Goal: Information Seeking & Learning: Learn about a topic

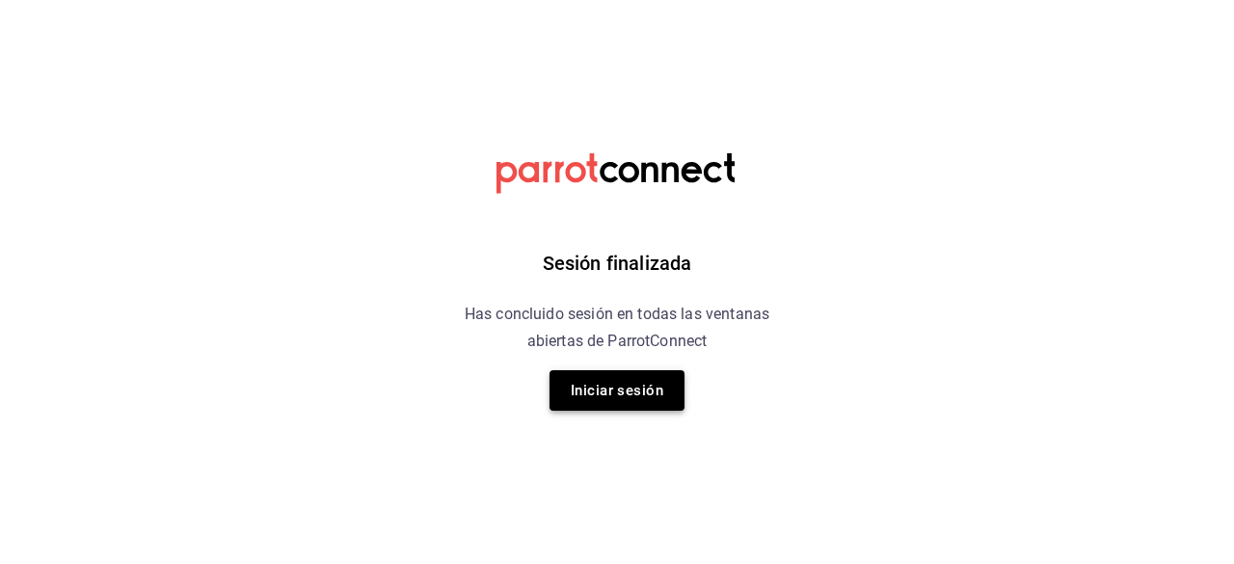
click at [604, 394] on button "Iniciar sesión" at bounding box center [617, 390] width 135 height 40
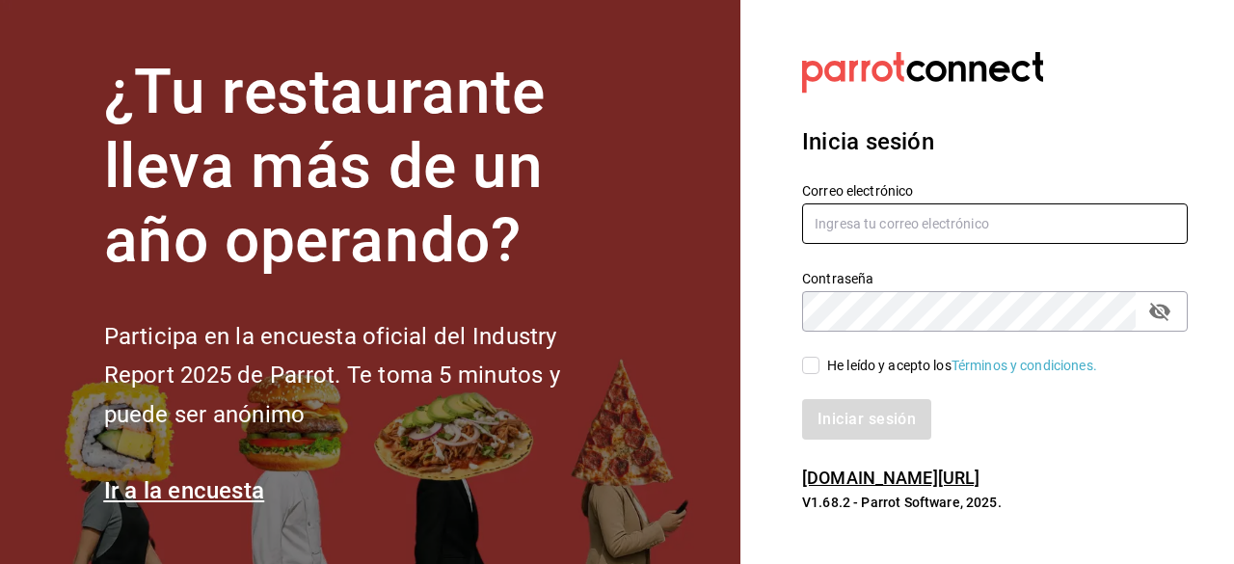
type input "jamez1292@gmail.com"
click at [818, 371] on input "He leído y acepto los Términos y condiciones." at bounding box center [810, 365] width 17 height 17
checkbox input "true"
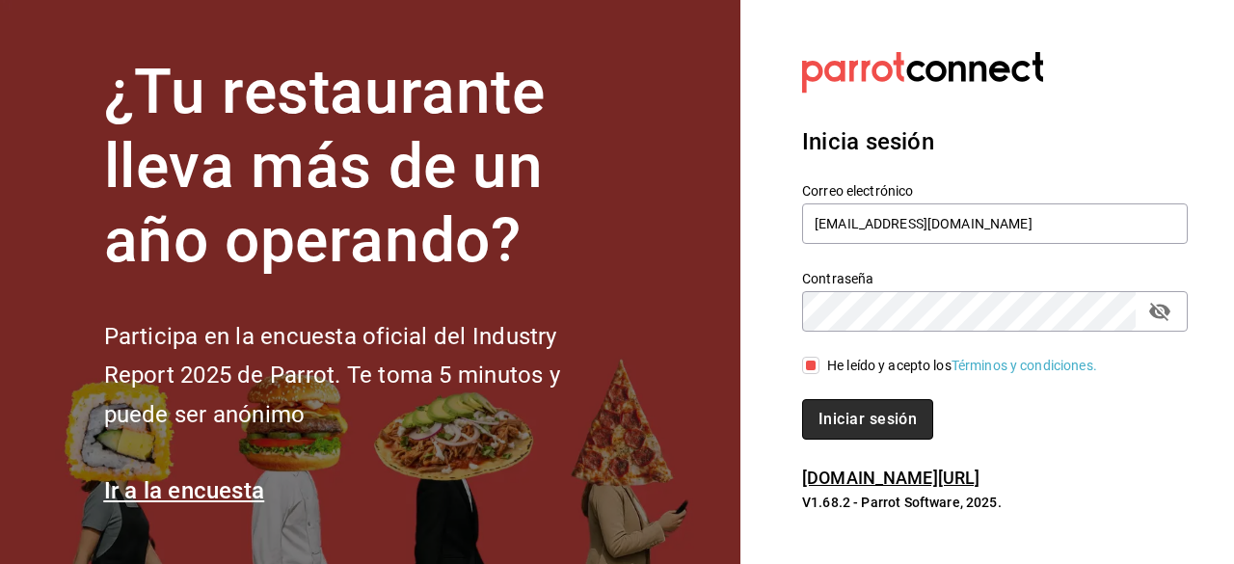
click at [857, 414] on button "Iniciar sesión" at bounding box center [867, 419] width 131 height 40
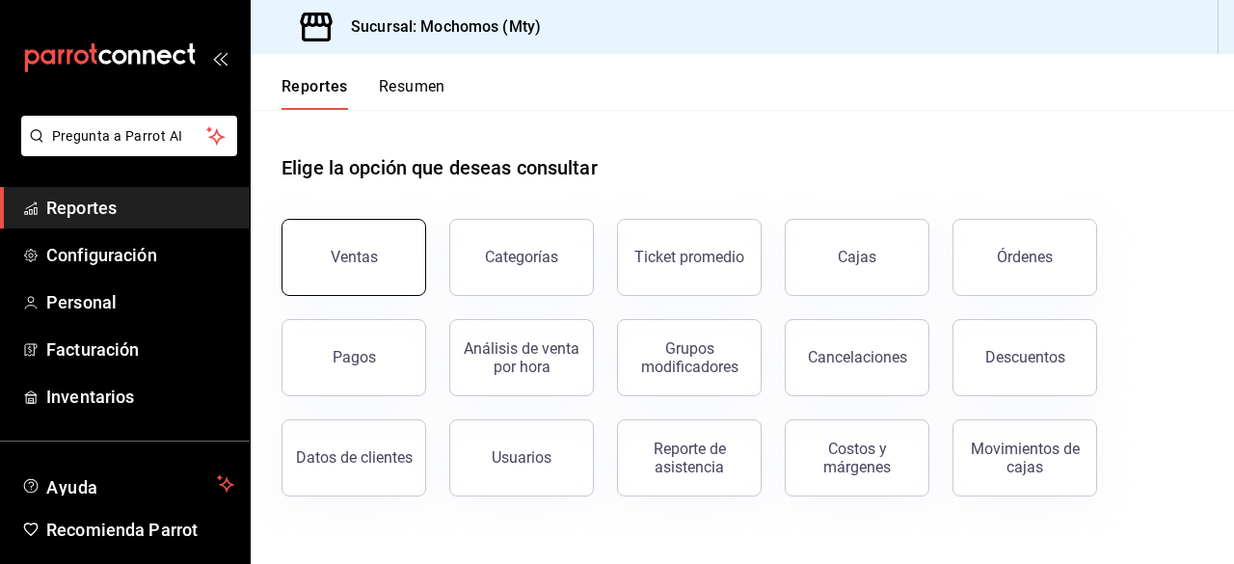
click at [358, 249] on div "Ventas" at bounding box center [354, 257] width 47 height 18
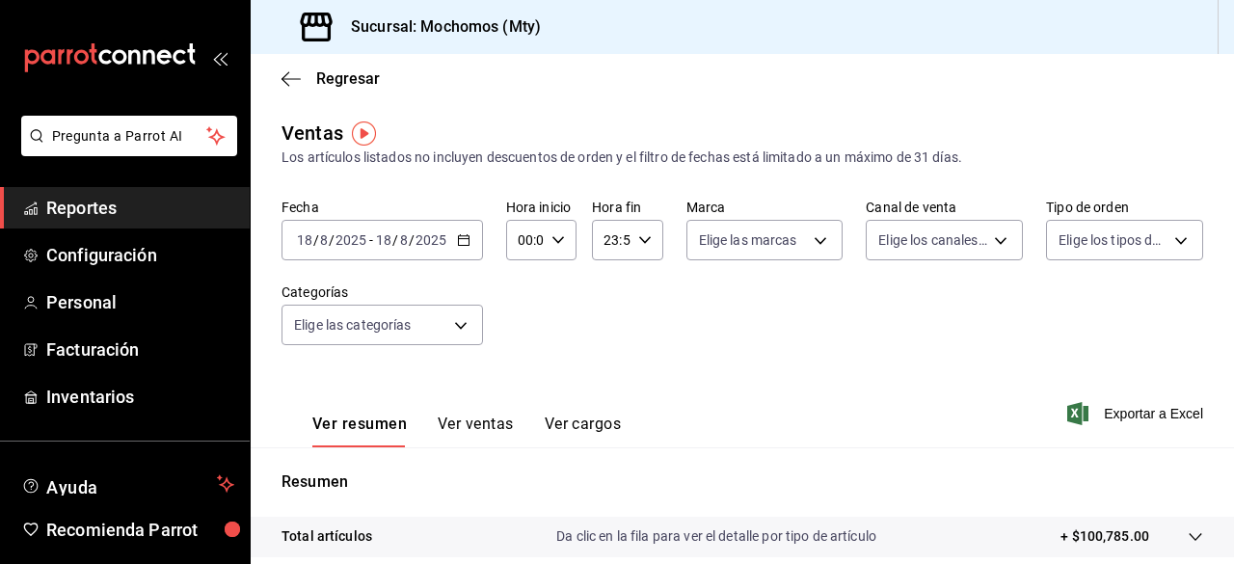
click at [461, 242] on icon "button" at bounding box center [463, 239] width 13 height 13
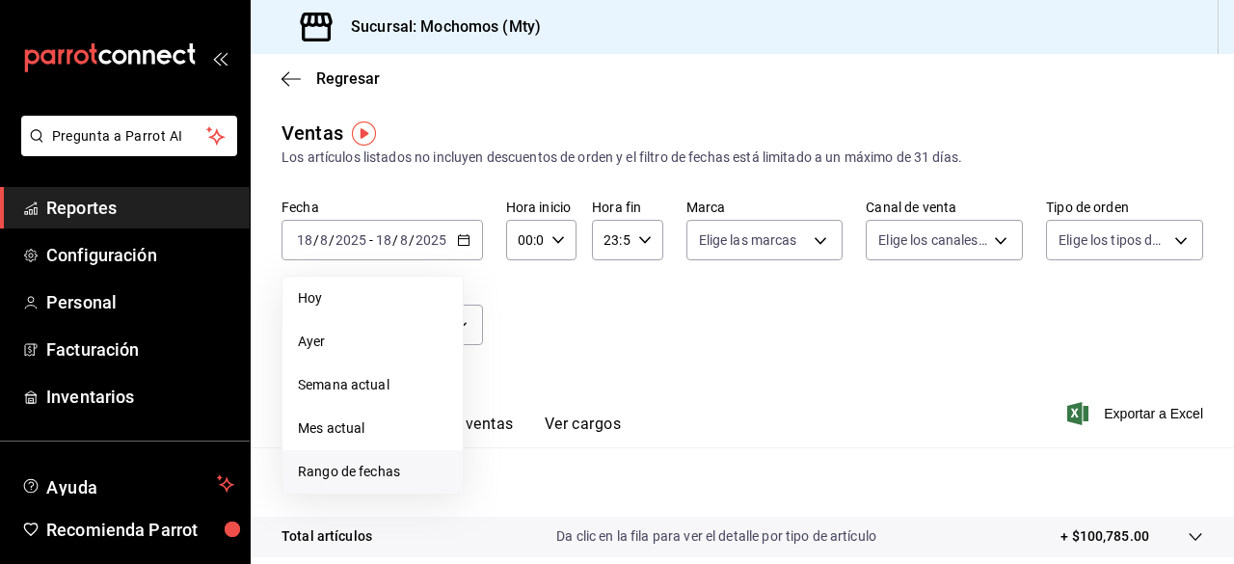
click at [330, 471] on span "Rango de fechas" at bounding box center [372, 472] width 149 height 20
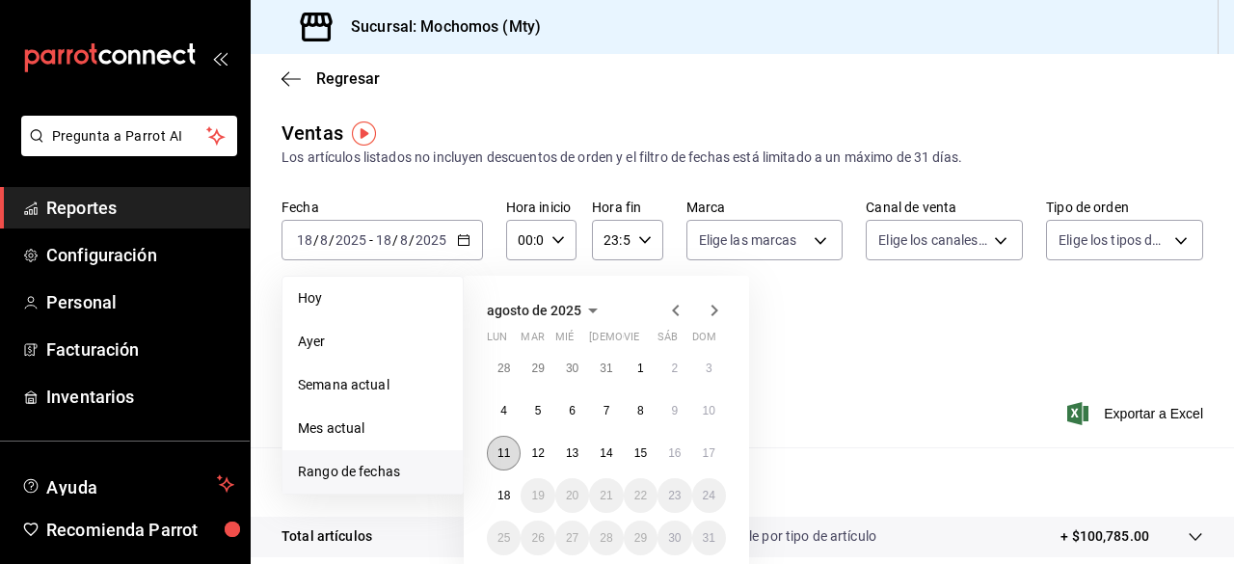
click at [504, 452] on abbr "11" at bounding box center [504, 452] width 13 height 13
click at [717, 458] on button "17" at bounding box center [709, 453] width 34 height 35
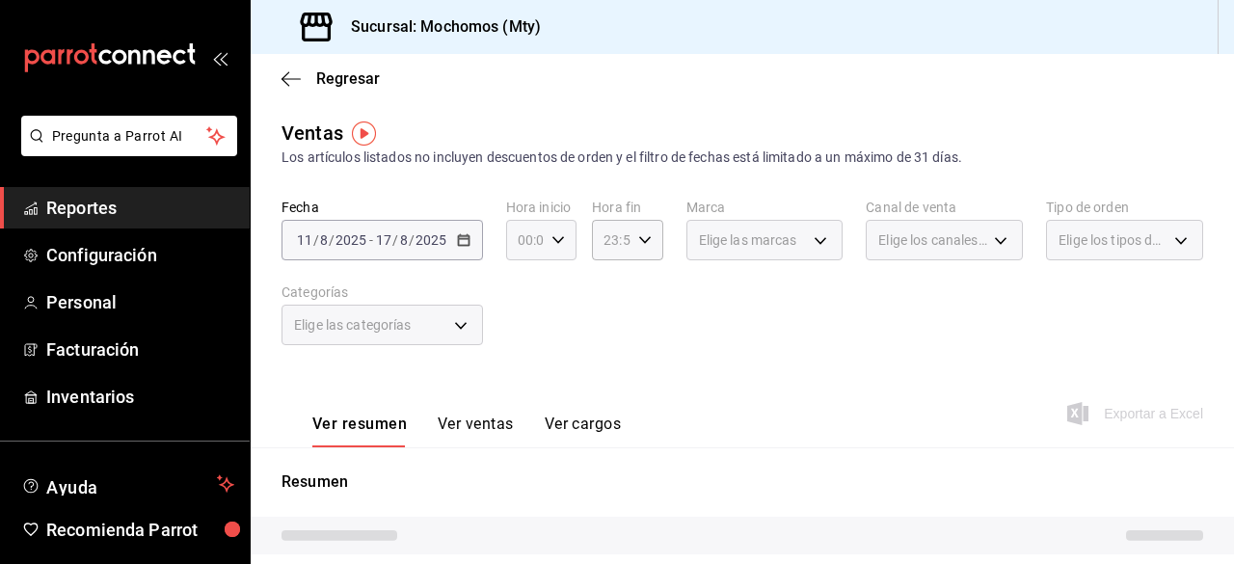
click at [558, 248] on div "00:00 Hora inicio" at bounding box center [541, 240] width 70 height 40
drag, startPoint x: 558, startPoint y: 248, endPoint x: 498, endPoint y: 390, distance: 154.2
click at [498, 390] on div at bounding box center [617, 282] width 1234 height 564
click at [559, 240] on icon "button" at bounding box center [558, 239] width 13 height 13
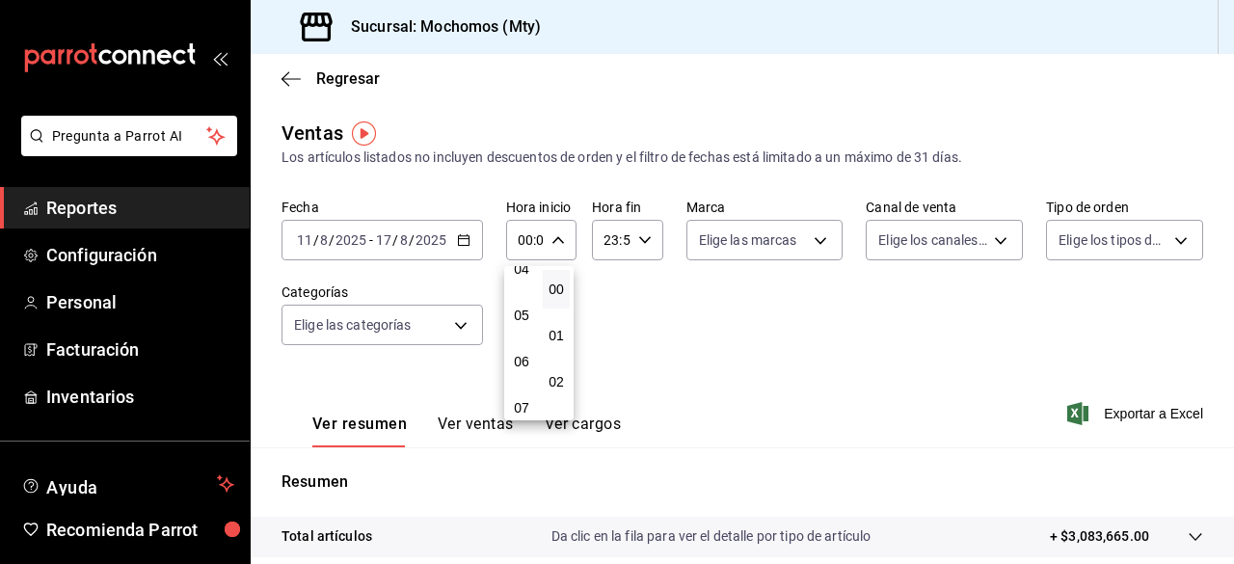
scroll to position [192, 0]
click at [524, 325] on span "05" at bounding box center [522, 328] width 4 height 15
type input "05:00"
click at [836, 343] on div at bounding box center [617, 282] width 1234 height 564
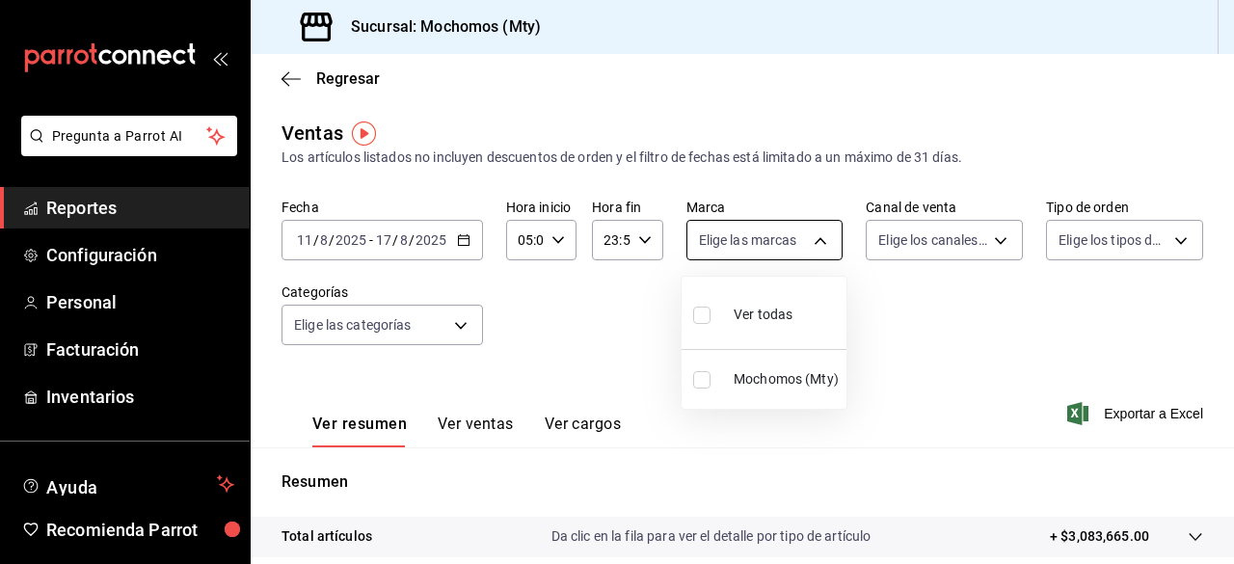
click at [802, 248] on body "Pregunta a Parrot AI Reportes Configuración Personal Facturación Inventarios Ay…" at bounding box center [617, 282] width 1234 height 564
click at [982, 235] on div at bounding box center [617, 282] width 1234 height 564
click at [982, 235] on body "Pregunta a Parrot AI Reportes Configuración Personal Facturación Inventarios Ay…" at bounding box center [617, 282] width 1234 height 564
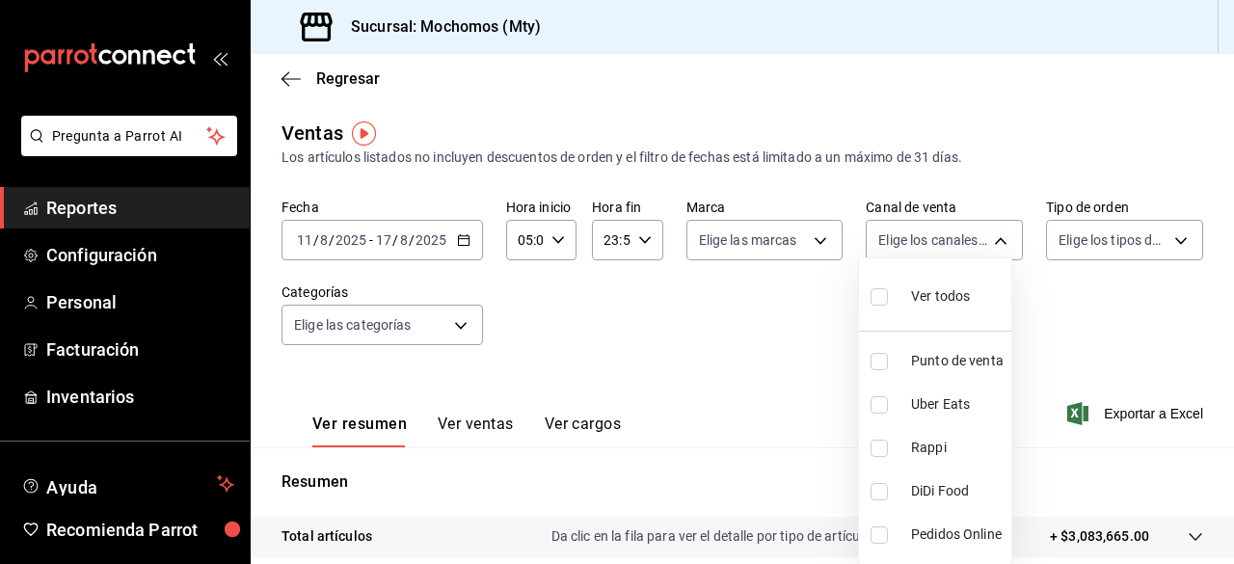
click at [1057, 293] on div at bounding box center [617, 282] width 1234 height 564
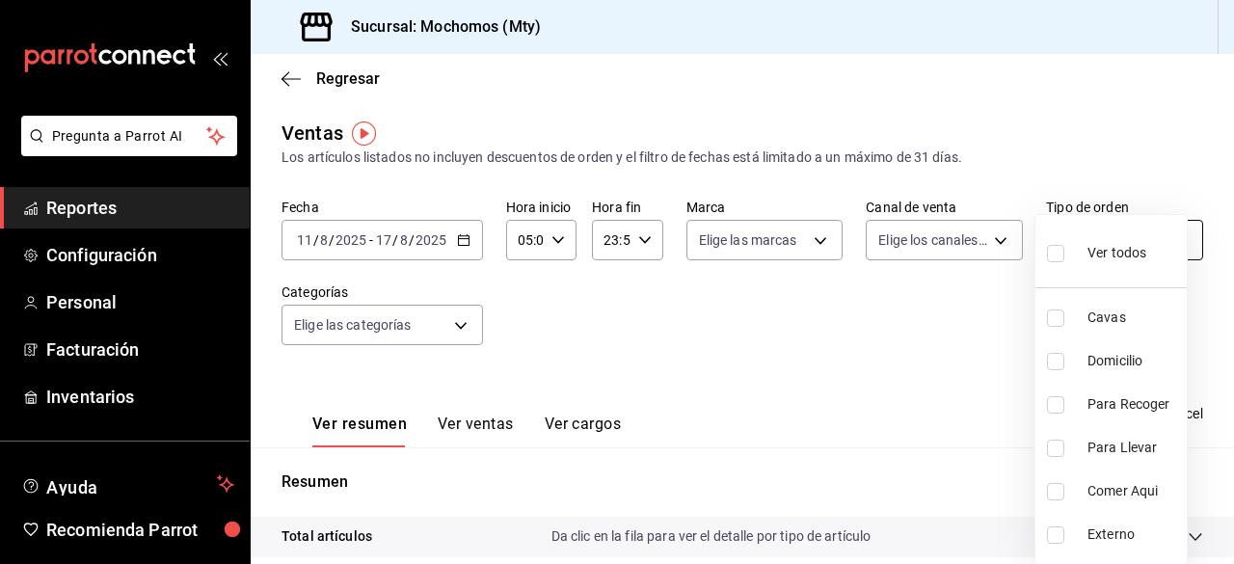
click at [1173, 239] on body "Pregunta a Parrot AI Reportes Configuración Personal Facturación Inventarios Ay…" at bounding box center [617, 282] width 1234 height 564
click at [444, 319] on div at bounding box center [617, 282] width 1234 height 564
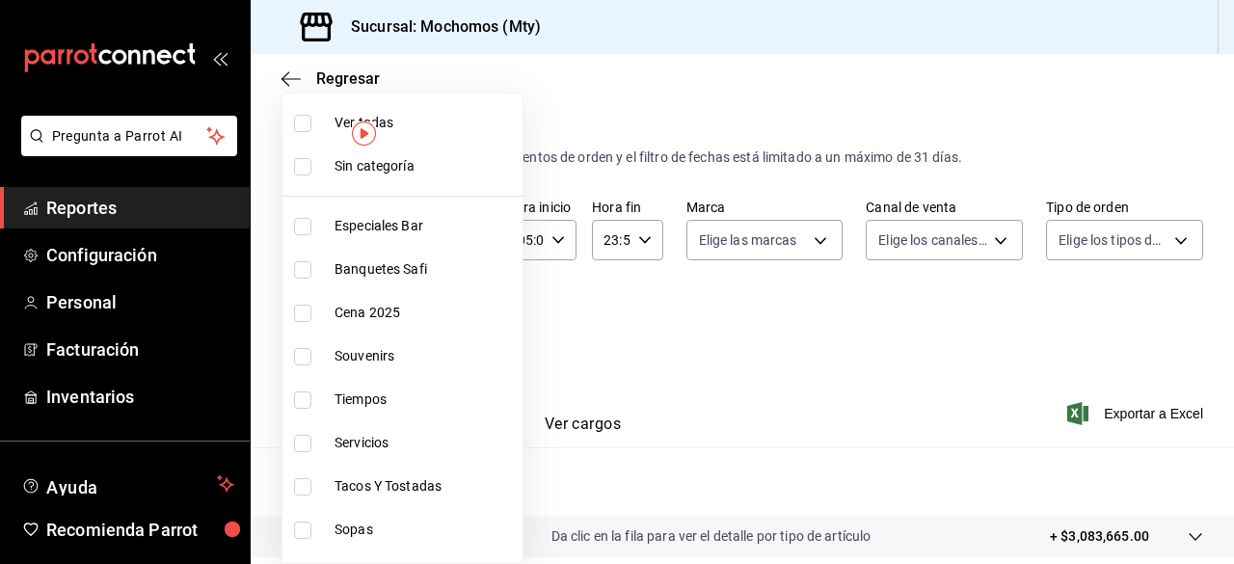
click at [455, 325] on body "Pregunta a Parrot AI Reportes Configuración Personal Facturación Inventarios Ay…" at bounding box center [617, 282] width 1234 height 564
click at [697, 309] on div at bounding box center [617, 282] width 1234 height 564
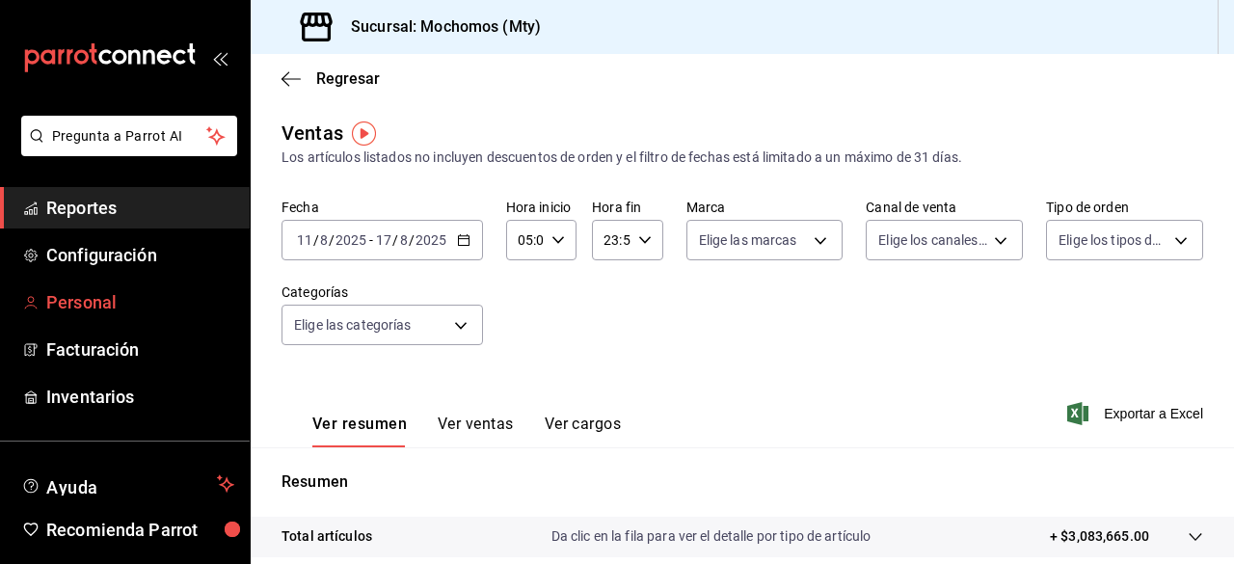
click at [60, 304] on span "Personal" at bounding box center [140, 302] width 188 height 26
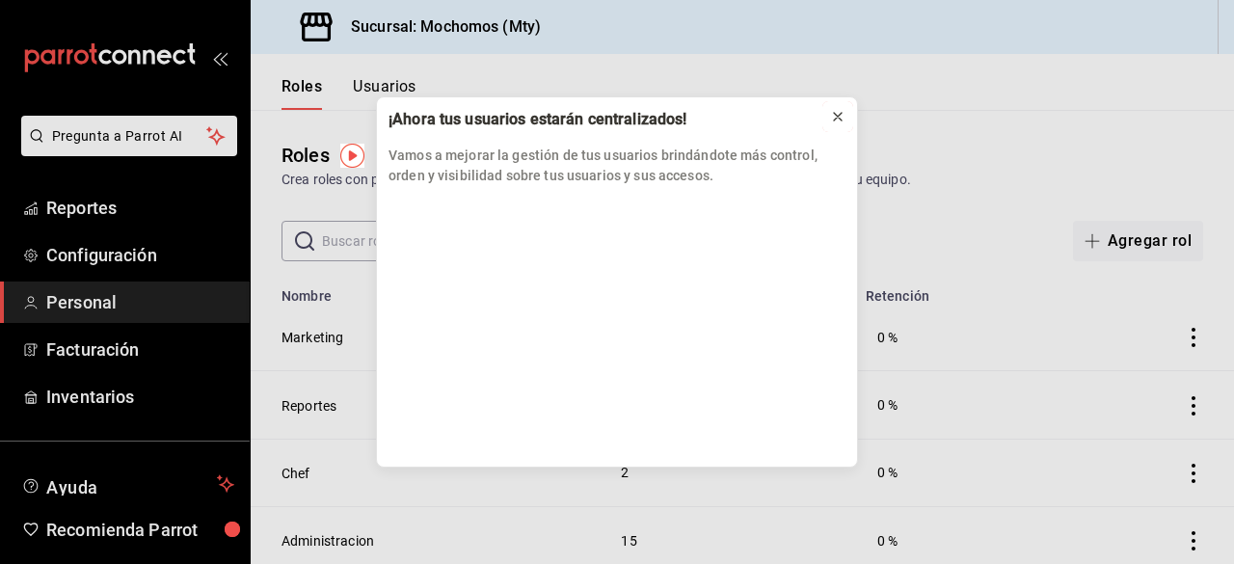
click at [844, 121] on icon at bounding box center [837, 116] width 15 height 15
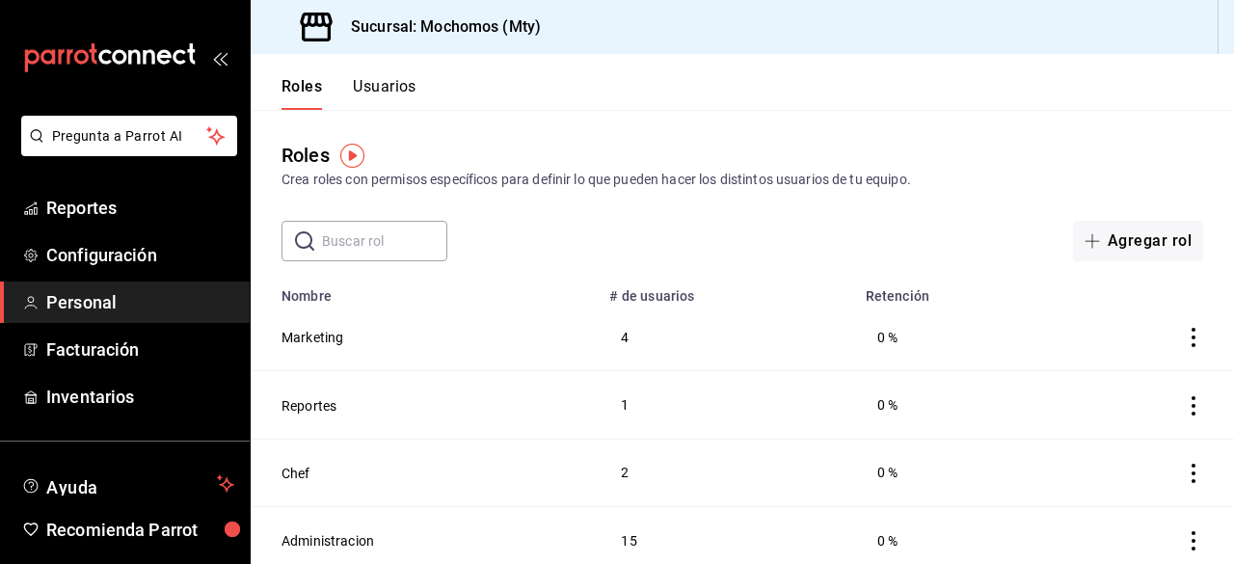
click at [391, 97] on button "Usuarios" at bounding box center [385, 93] width 64 height 33
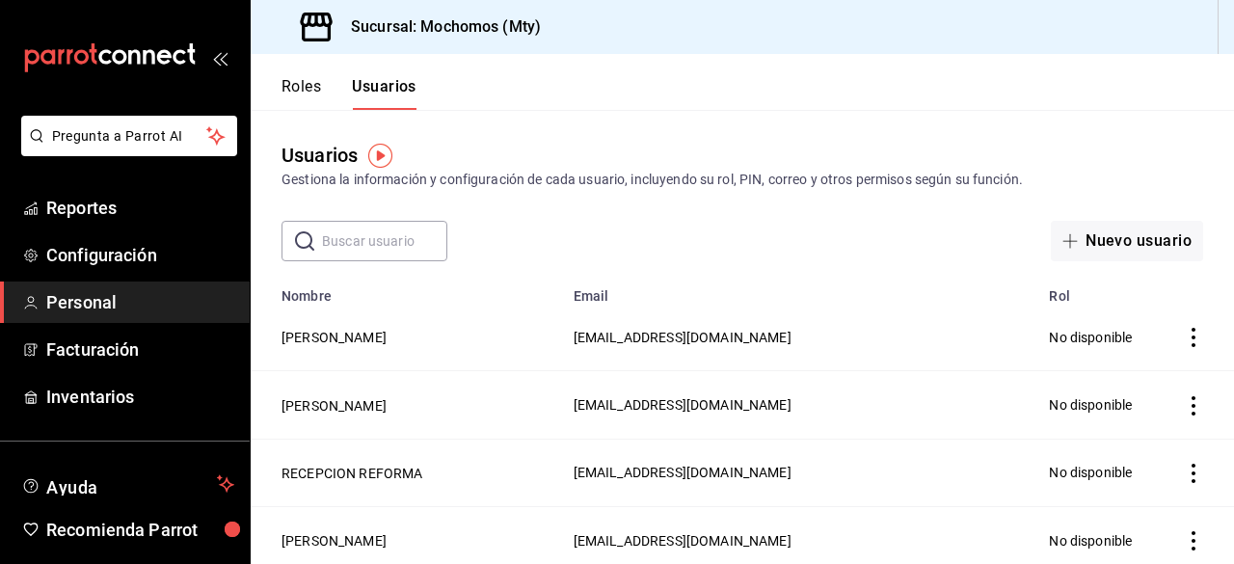
click at [348, 244] on input "text" at bounding box center [384, 241] width 125 height 39
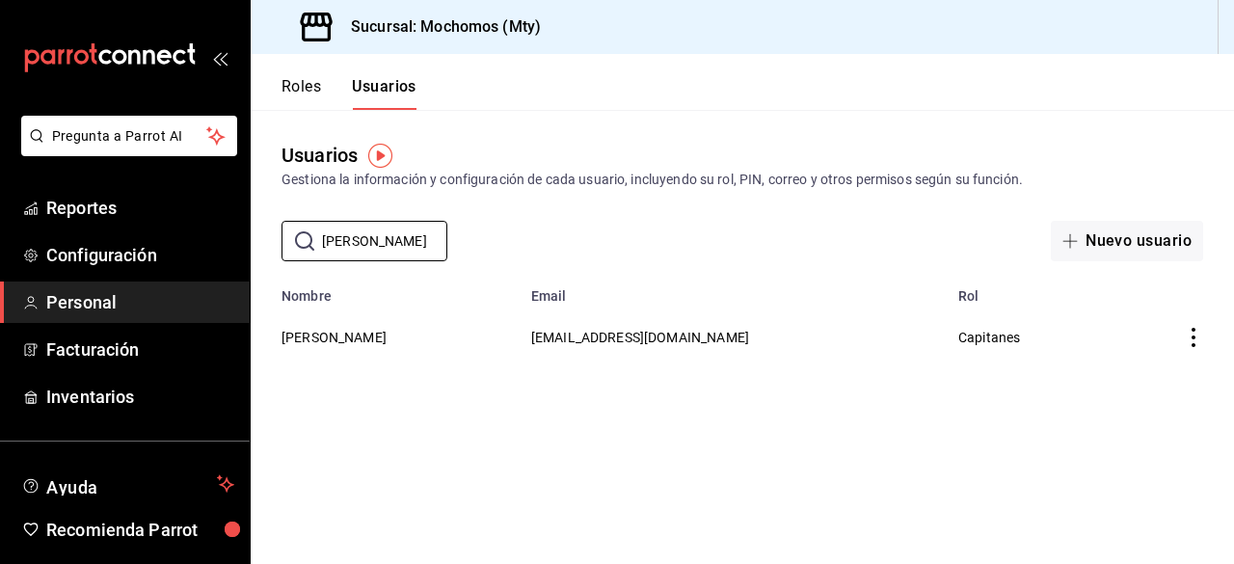
type input "JUAN CRUZ"
click at [1072, 387] on main "Usuarios Gestiona la información y configuración de cada usuario, incluyendo su…" at bounding box center [742, 337] width 983 height 454
click at [1020, 341] on span "Capitanes" at bounding box center [989, 337] width 62 height 15
click at [86, 215] on span "Reportes" at bounding box center [140, 208] width 188 height 26
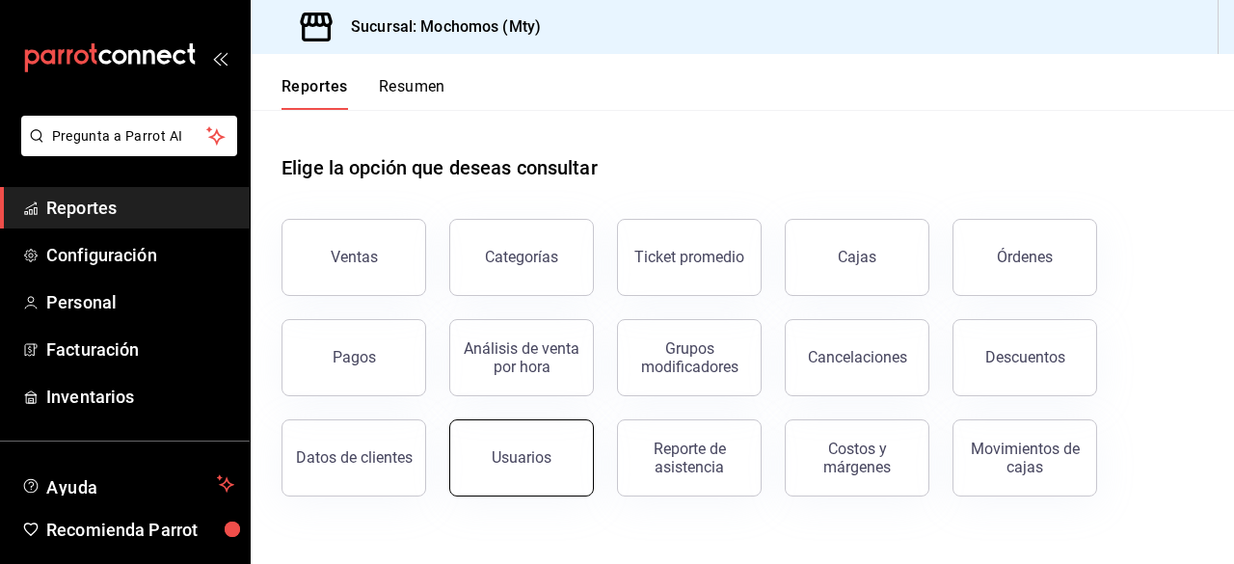
click at [490, 447] on button "Usuarios" at bounding box center [521, 457] width 145 height 77
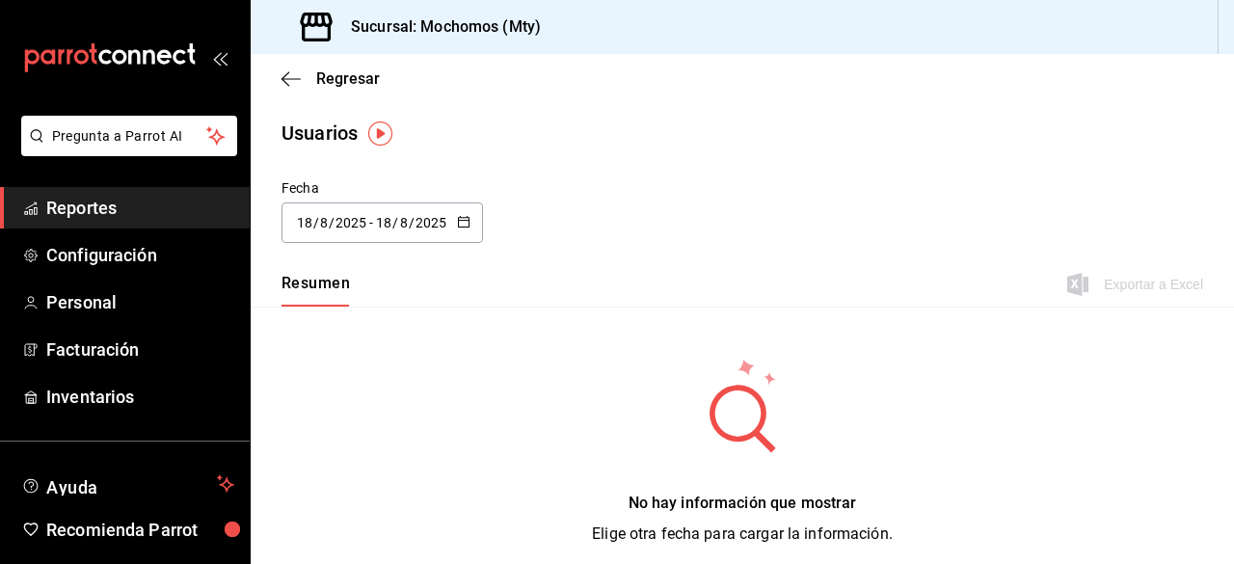
click at [177, 224] on link "Reportes" at bounding box center [125, 207] width 250 height 41
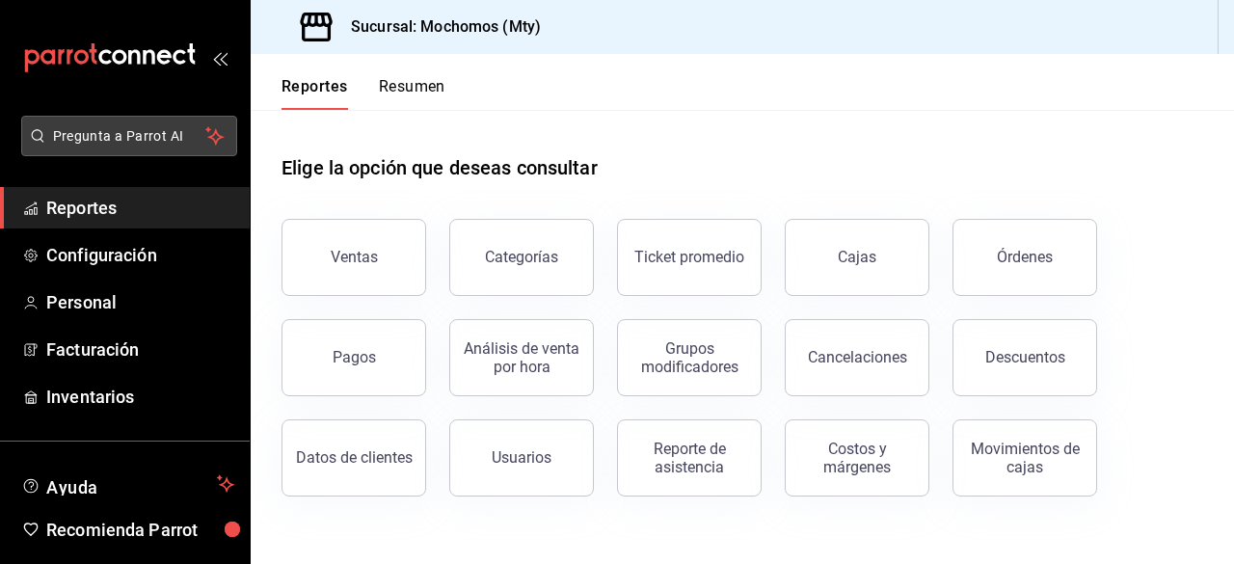
click at [132, 132] on span "Pregunta a Parrot AI" at bounding box center [129, 136] width 153 height 20
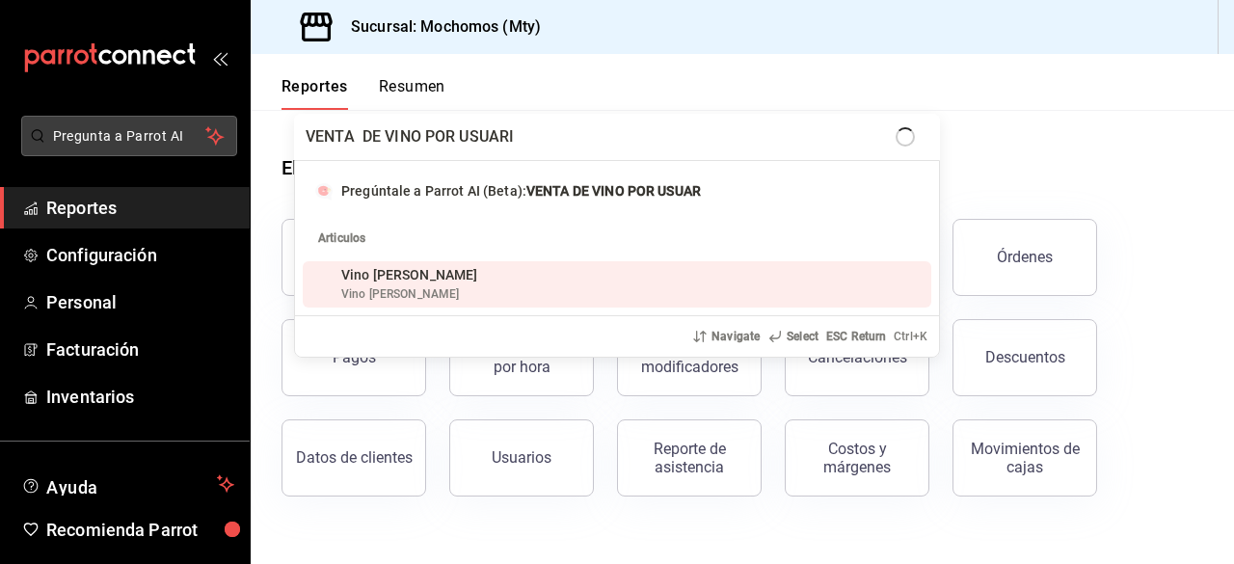
type input "VENTA DE VINO POR USUARIO"
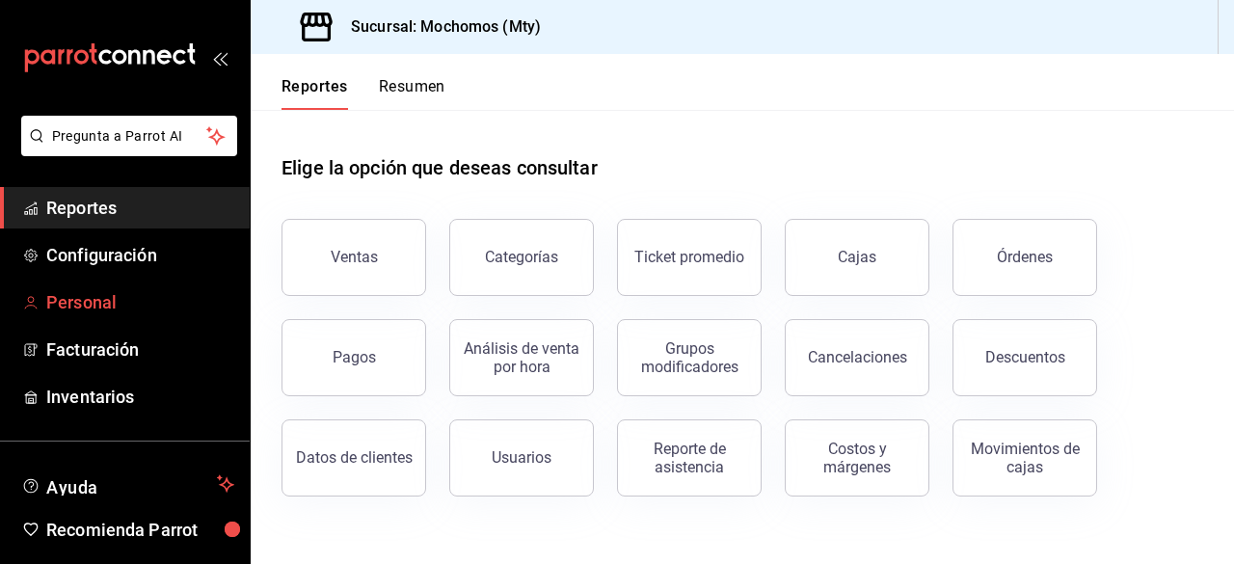
click at [95, 310] on span "Personal" at bounding box center [140, 302] width 188 height 26
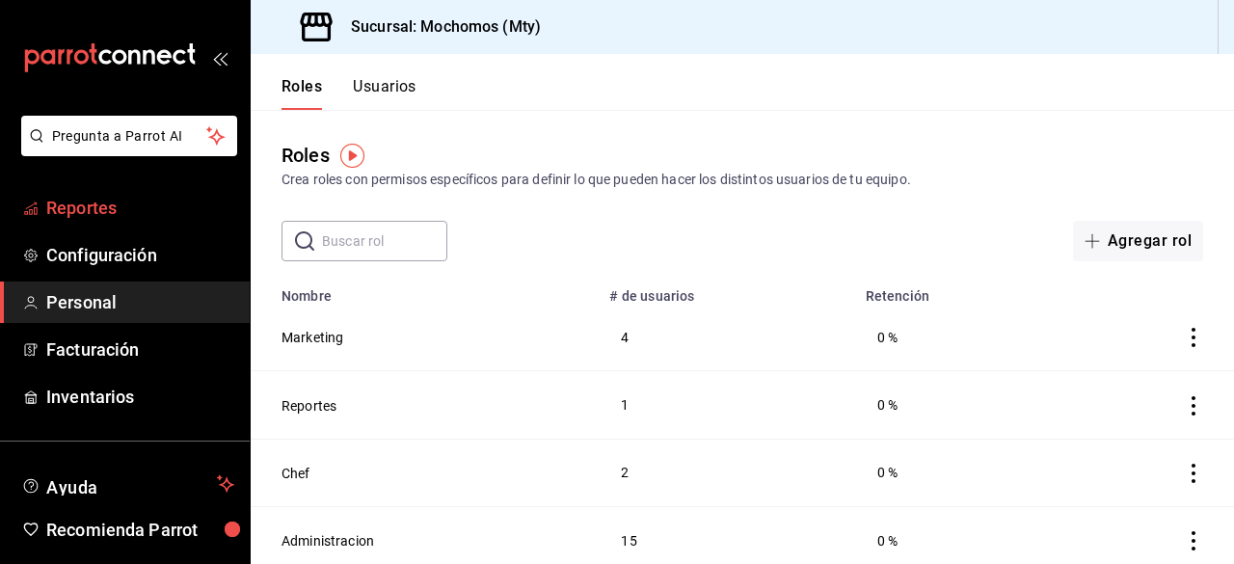
click at [99, 217] on span "Reportes" at bounding box center [140, 208] width 188 height 26
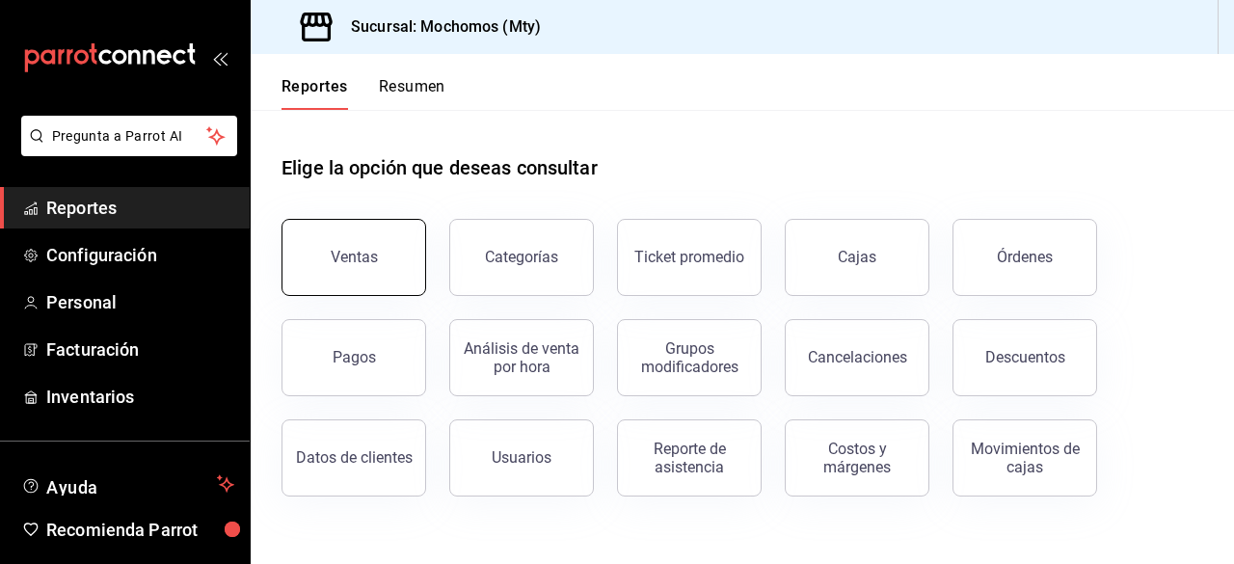
click at [391, 279] on button "Ventas" at bounding box center [354, 257] width 145 height 77
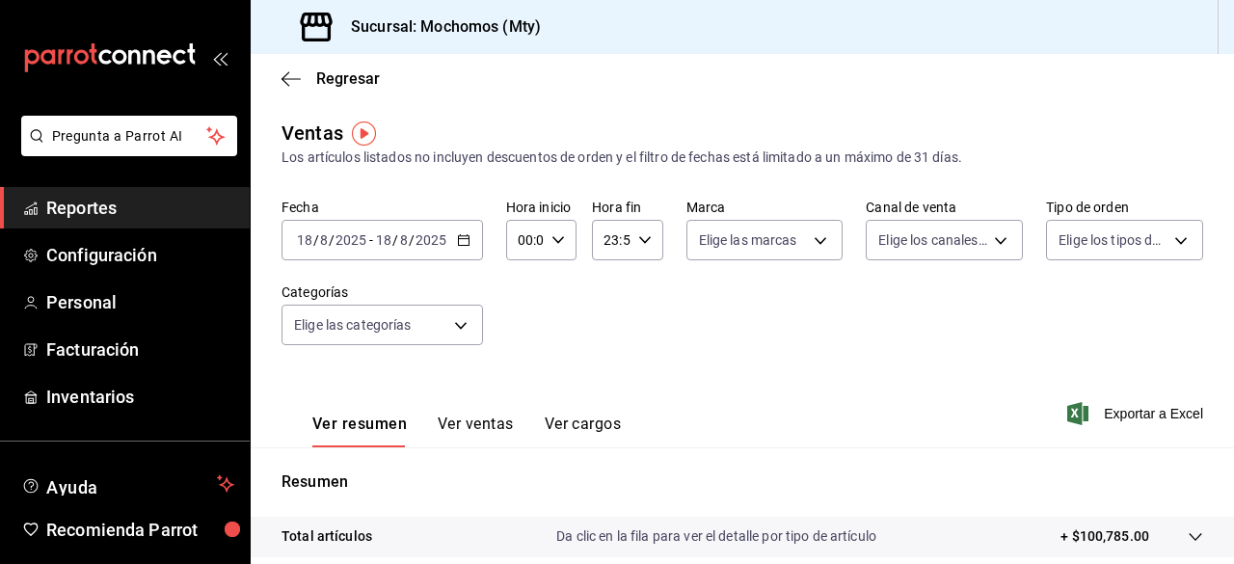
click at [467, 238] on \(Stroke\) "button" at bounding box center [463, 238] width 11 height 1
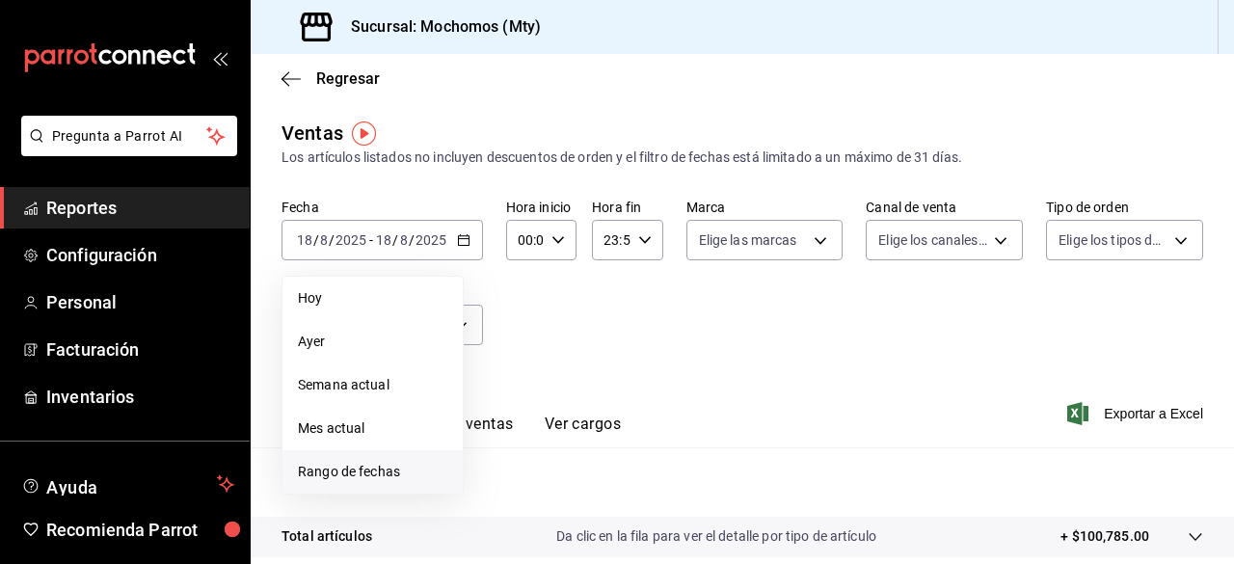
click at [351, 471] on span "Rango de fechas" at bounding box center [372, 472] width 149 height 20
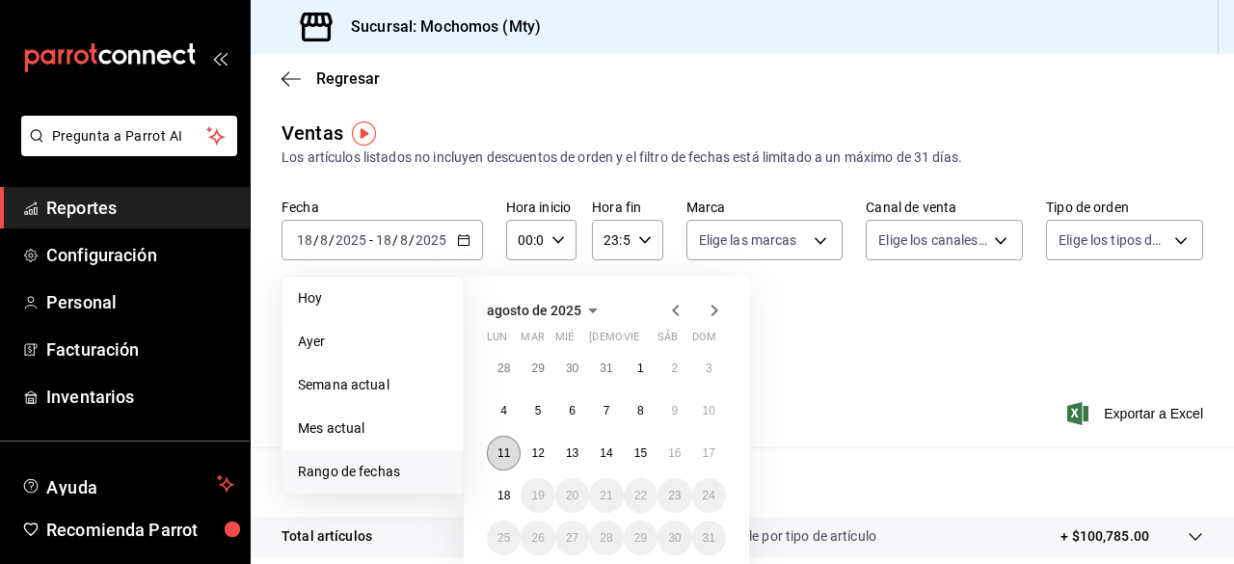
click at [511, 458] on button "11" at bounding box center [504, 453] width 34 height 35
click at [708, 458] on abbr "17" at bounding box center [709, 452] width 13 height 13
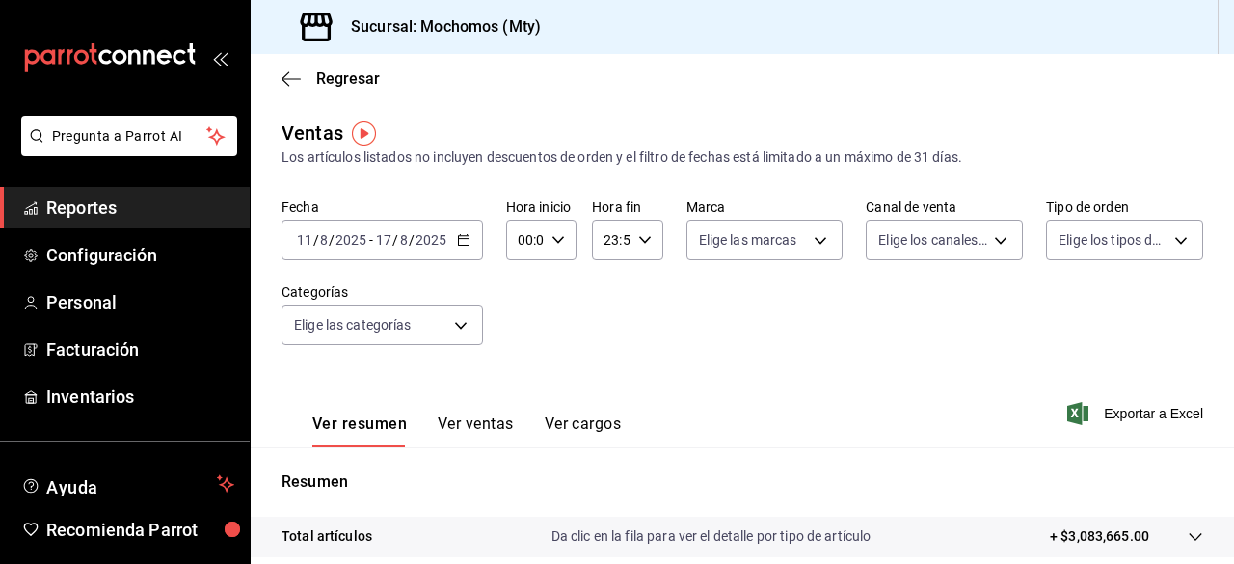
click at [553, 242] on \(Stroke\) "button" at bounding box center [558, 239] width 12 height 7
click at [532, 335] on button "05" at bounding box center [521, 341] width 27 height 39
type input "05:00"
click at [770, 326] on div at bounding box center [617, 282] width 1234 height 564
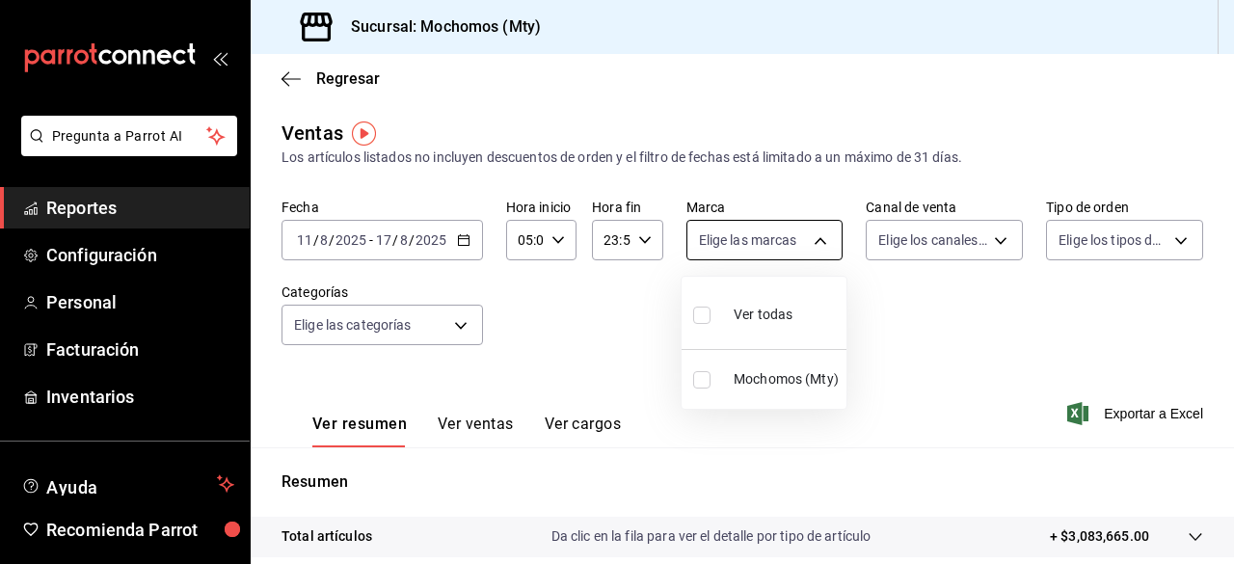
click at [811, 251] on body "Pregunta a Parrot AI Reportes Configuración Personal Facturación Inventarios Ay…" at bounding box center [617, 282] width 1234 height 564
click at [707, 321] on input "checkbox" at bounding box center [701, 315] width 17 height 17
checkbox input "true"
type input "b352ad34-a903-4246-b8b1-197398375429"
checkbox input "true"
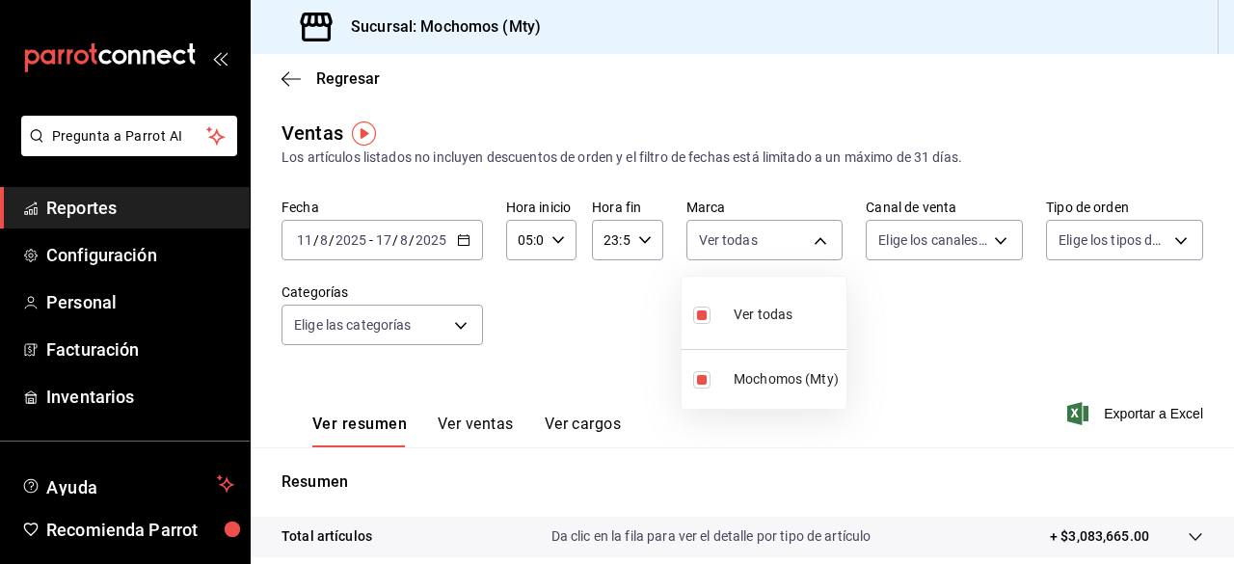
click at [979, 240] on div at bounding box center [617, 282] width 1234 height 564
click at [979, 240] on div "Ver todas Mochomos (Mty)" at bounding box center [617, 282] width 1234 height 564
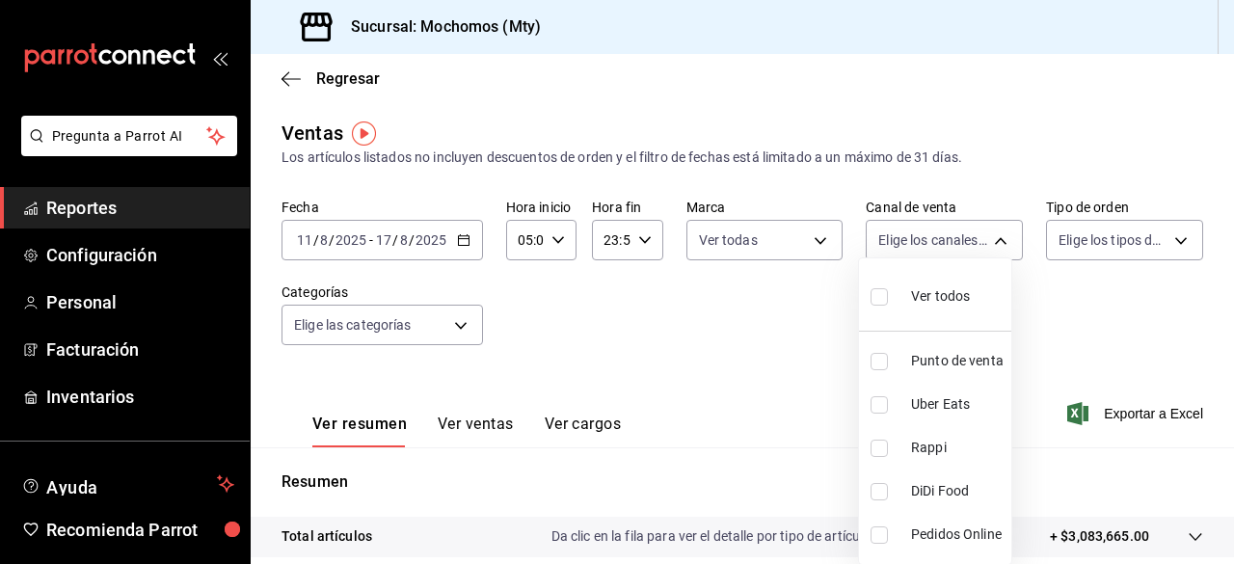
click at [979, 240] on body "Pregunta a Parrot AI Reportes Configuración Personal Facturación Inventarios Ay…" at bounding box center [617, 282] width 1234 height 564
click at [880, 297] on input "checkbox" at bounding box center [879, 296] width 17 height 17
checkbox input "true"
type input "PARROT,UBER_EATS,RAPPI,DIDI_FOOD,ONLINE"
checkbox input "true"
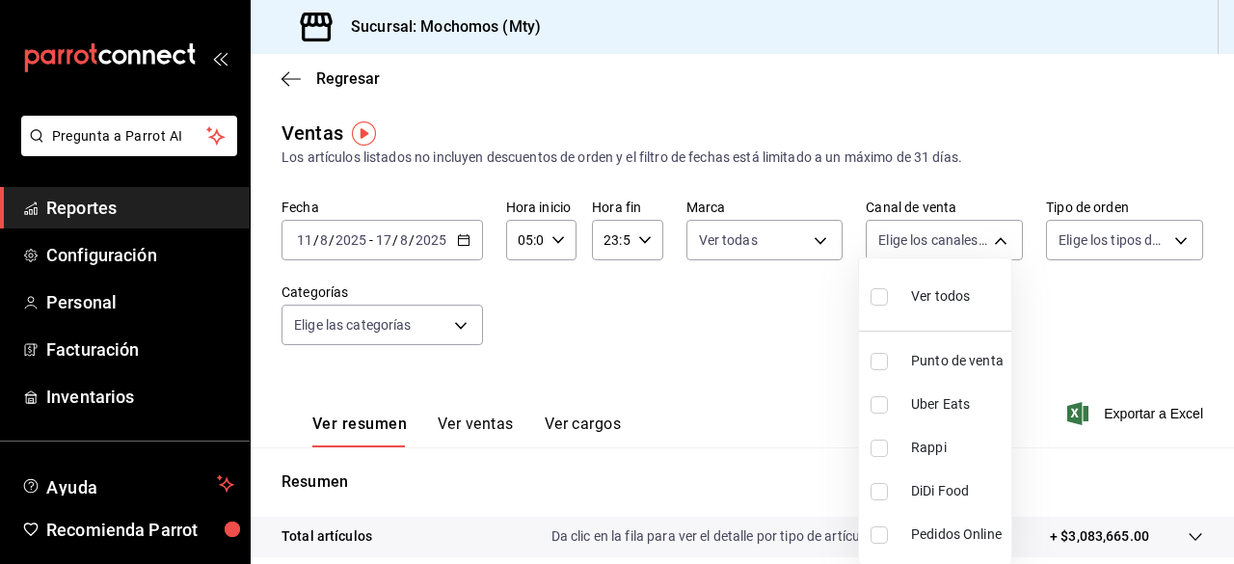
checkbox input "true"
click at [1078, 229] on div at bounding box center [617, 282] width 1234 height 564
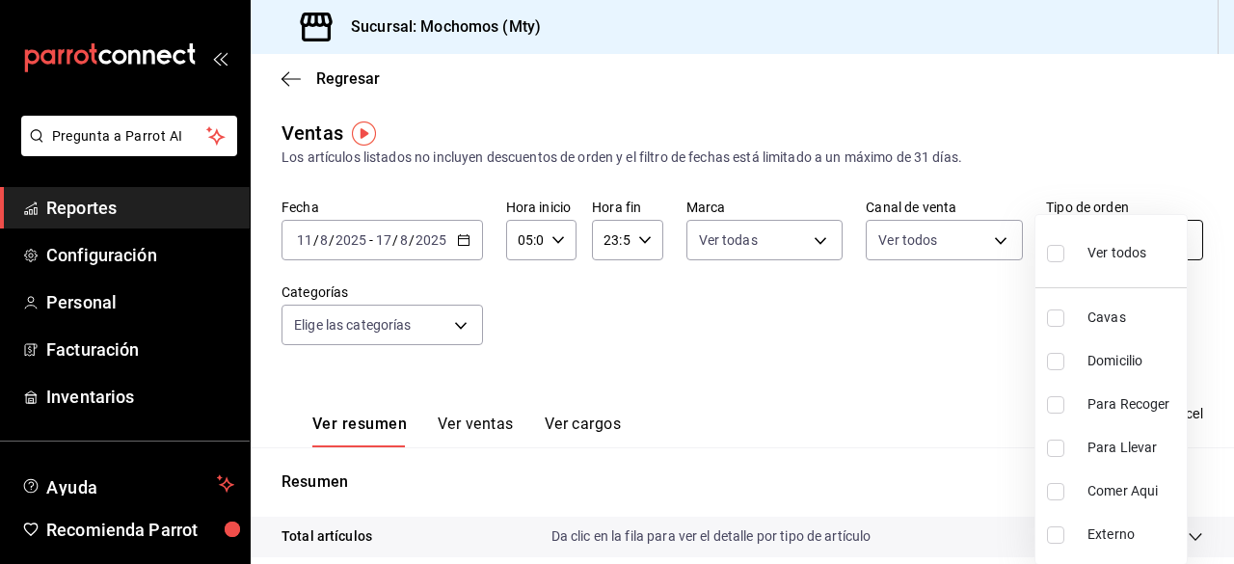
click at [1079, 236] on body "Pregunta a Parrot AI Reportes Configuración Personal Facturación Inventarios Ay…" at bounding box center [617, 282] width 1234 height 564
click at [1056, 265] on label at bounding box center [1059, 253] width 25 height 28
click at [1056, 262] on input "checkbox" at bounding box center [1055, 253] width 17 height 17
checkbox input "false"
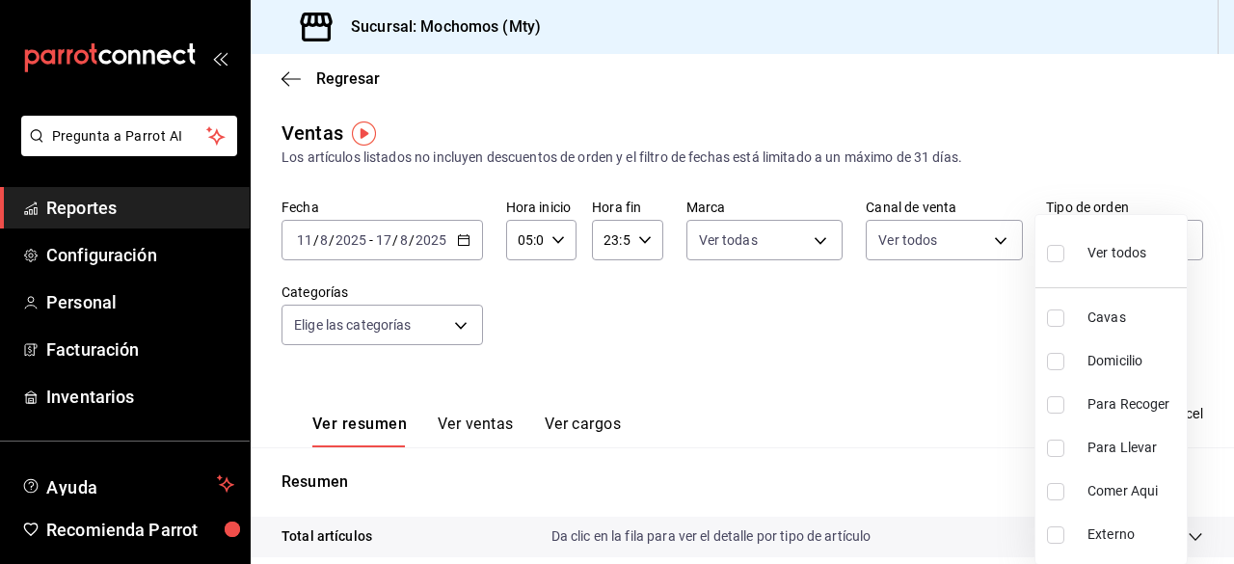
checkbox input "false"
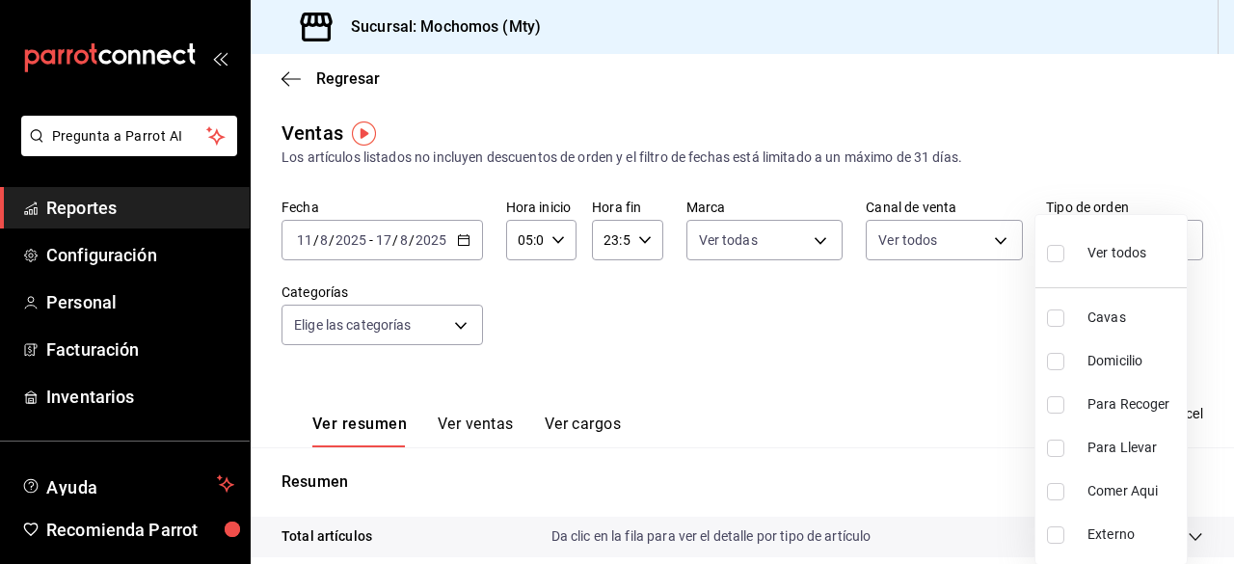
click at [1053, 253] on input "checkbox" at bounding box center [1055, 253] width 17 height 17
checkbox input "true"
type input "7f152bcd-c808-43b1-8377-7ee3764f5c48,abc1671a-a22f-403c-8860-9d090036c428,f5090…"
checkbox input "true"
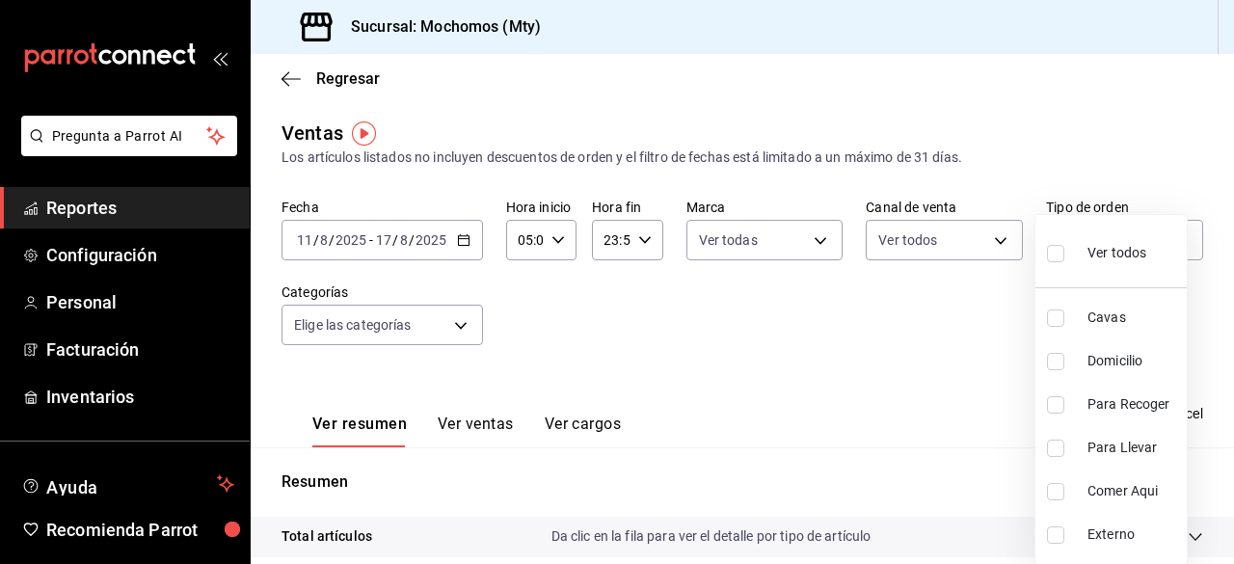
checkbox input "true"
click at [455, 324] on div at bounding box center [617, 282] width 1234 height 564
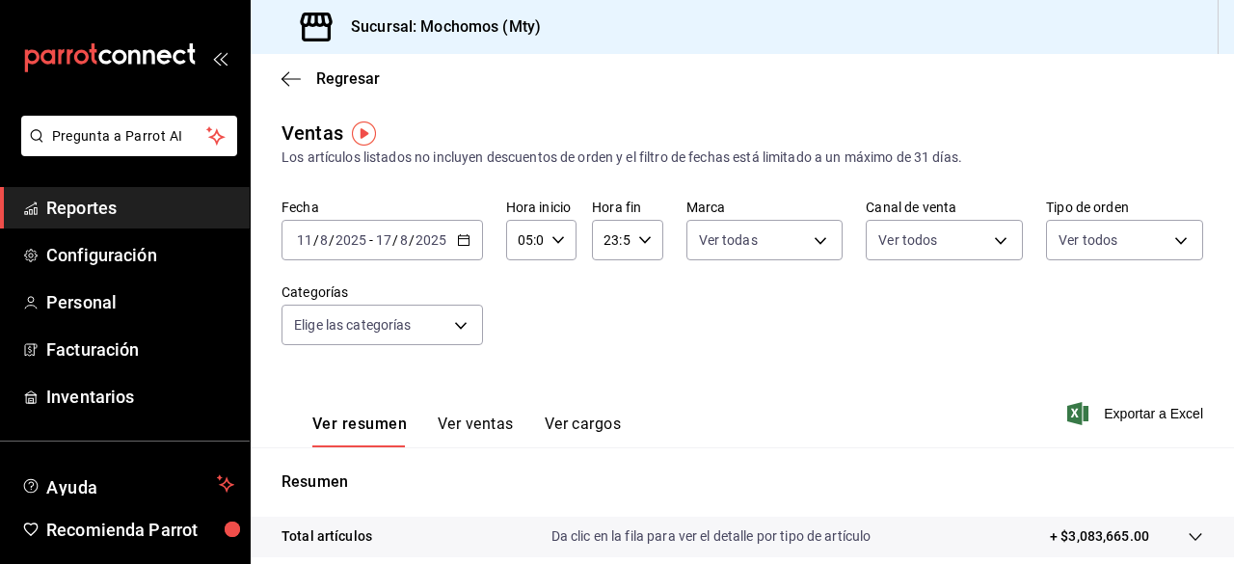
click at [455, 324] on body "Pregunta a Parrot AI Reportes Configuración Personal Facturación Inventarios Ay…" at bounding box center [617, 282] width 1234 height 564
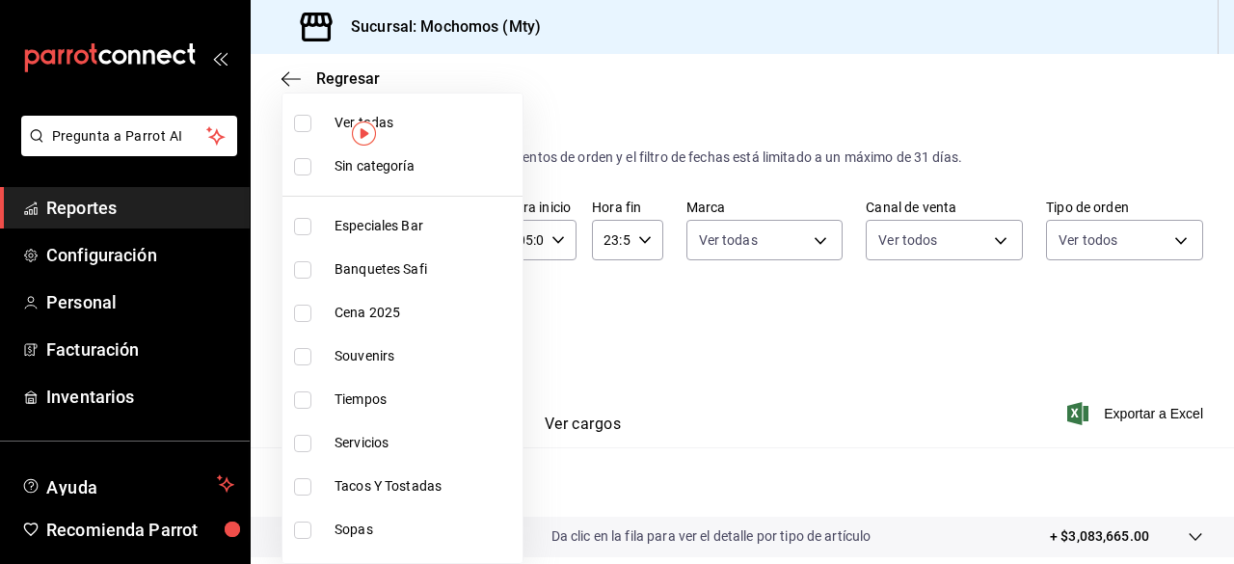
click at [302, 122] on input "checkbox" at bounding box center [302, 123] width 17 height 17
checkbox input "true"
type input "ca062f0f-28a6-4a2e-835a-bf626b46f614,ff02f0f8-cf27-4ea8-b513-1d5c0356e4fc,aaf97…"
checkbox input "true"
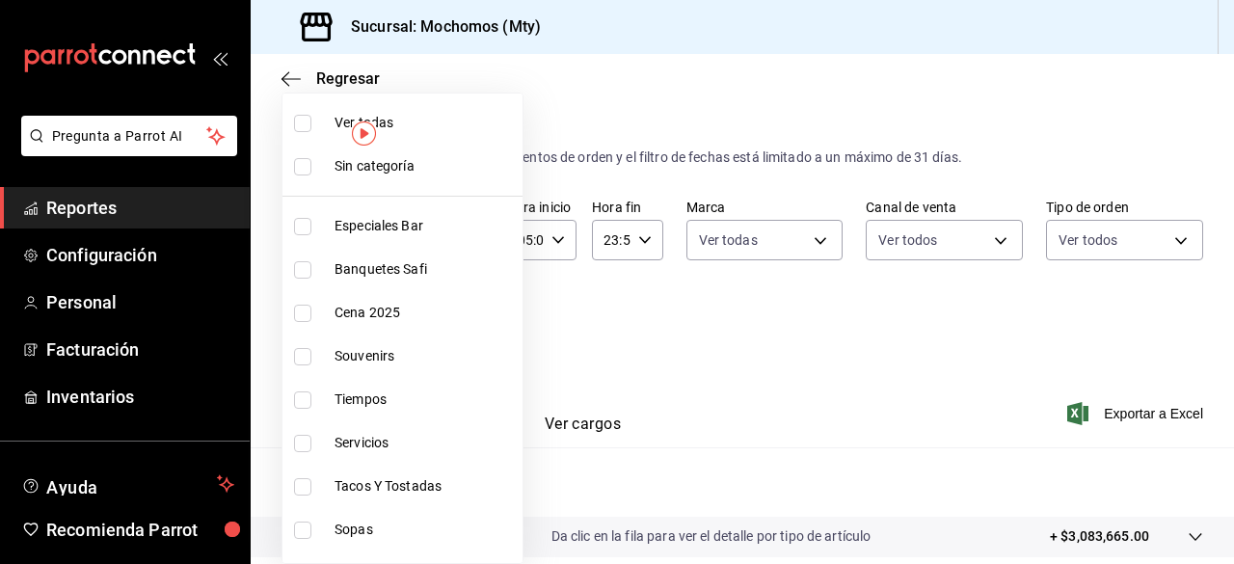
checkbox input "true"
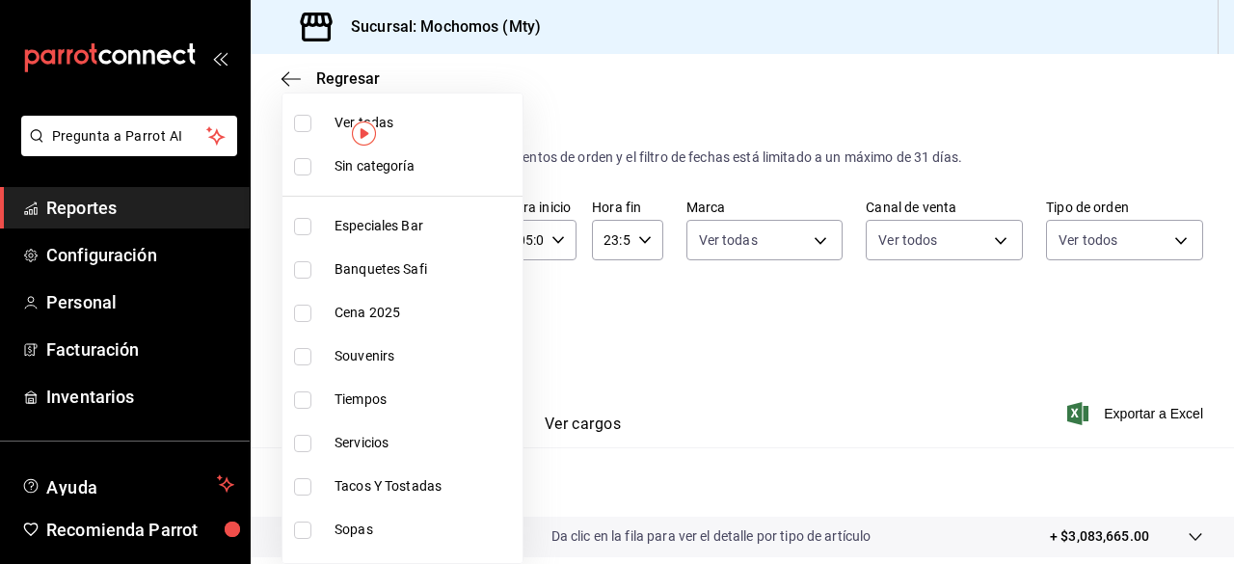
checkbox input "true"
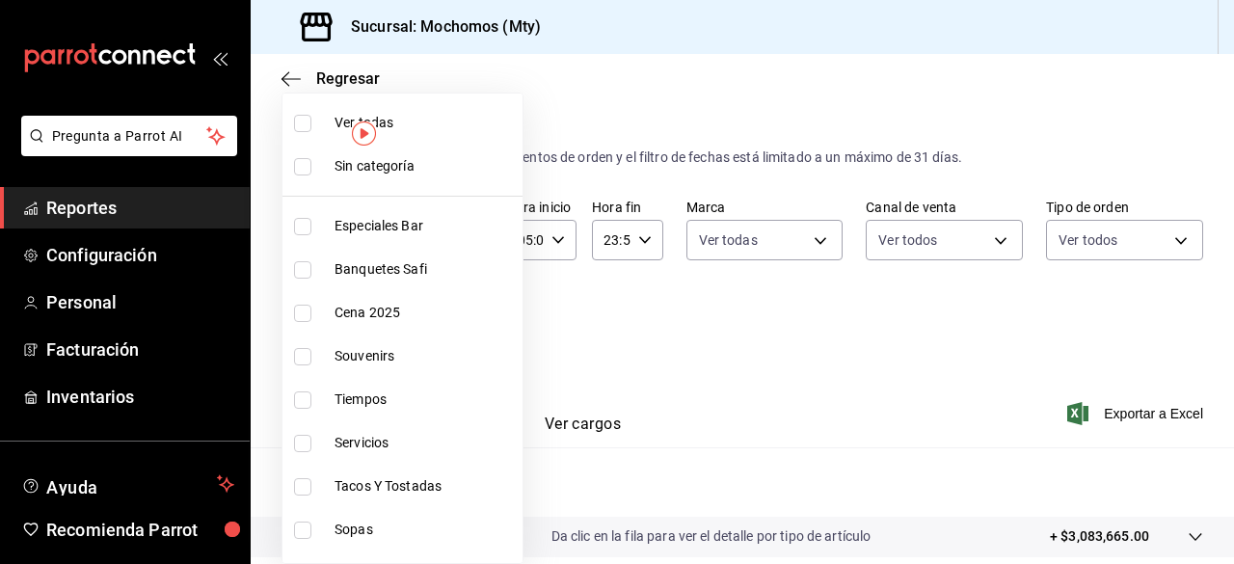
checkbox input "true"
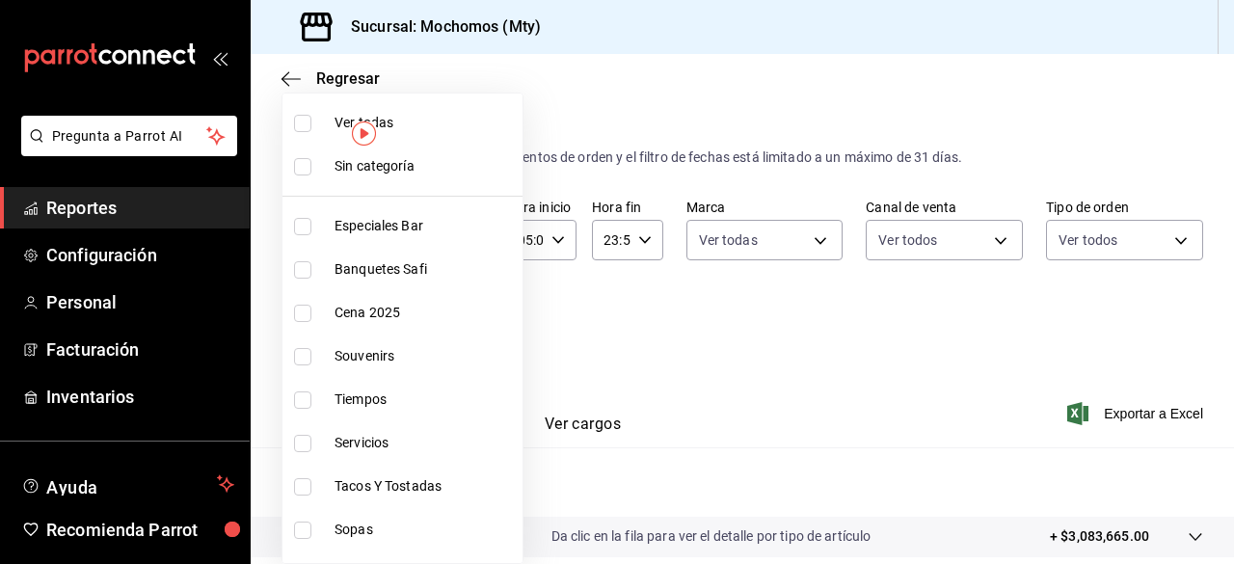
checkbox input "true"
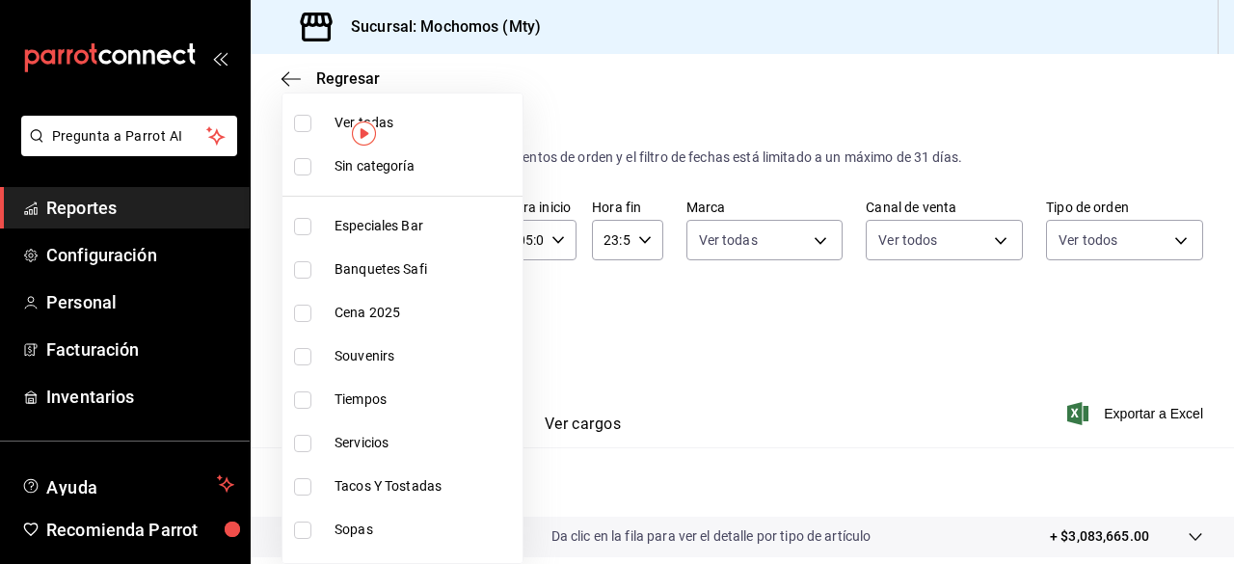
checkbox input "true"
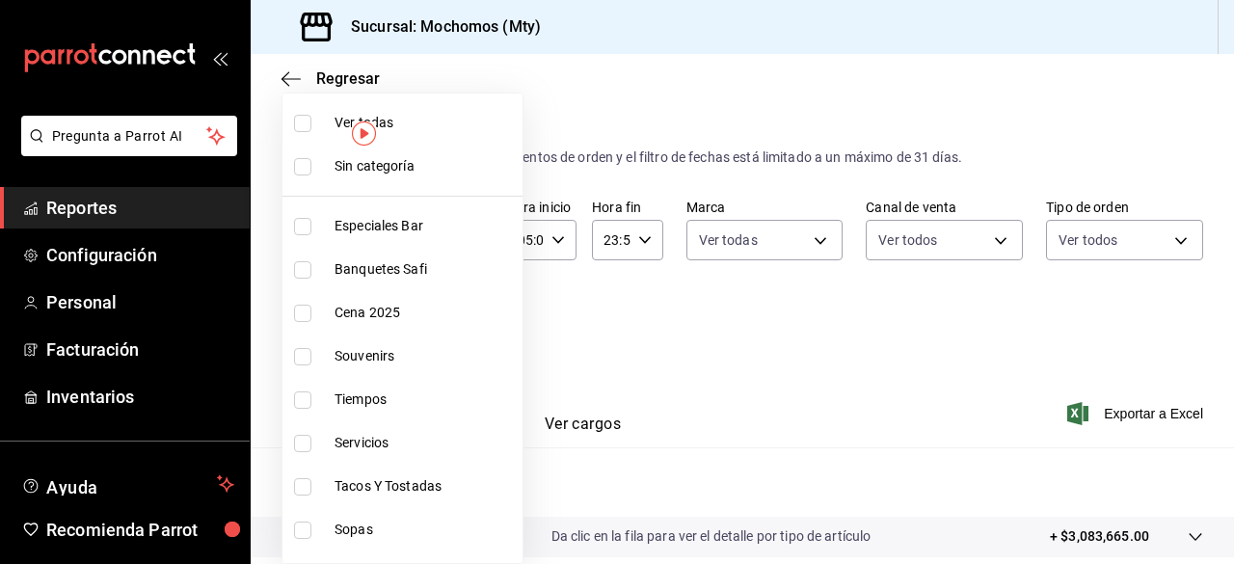
checkbox input "true"
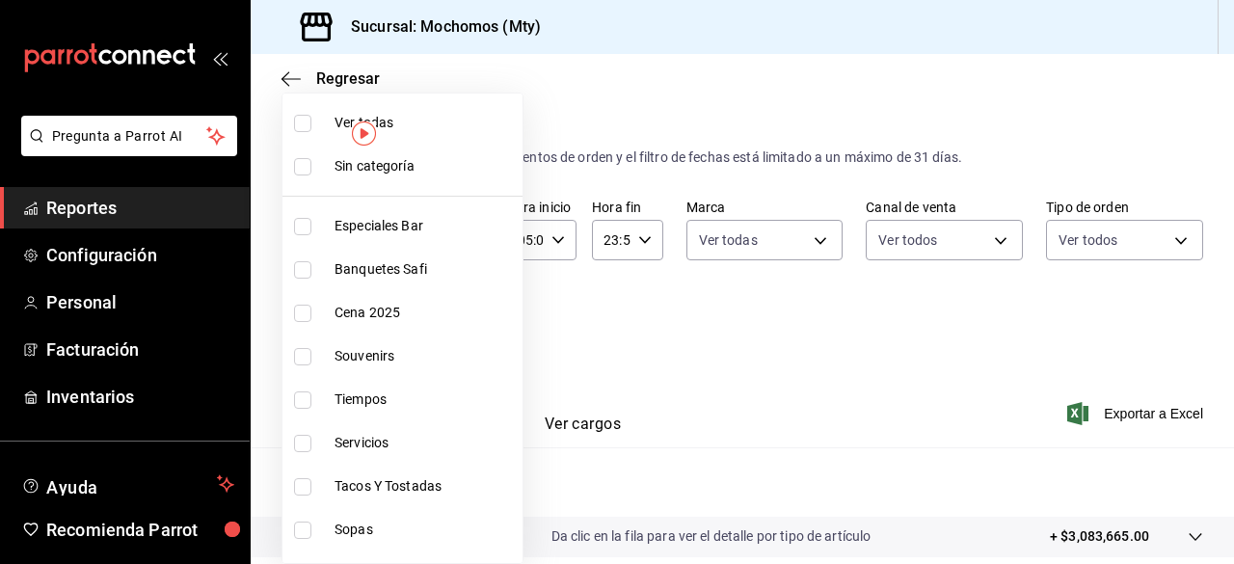
checkbox input "true"
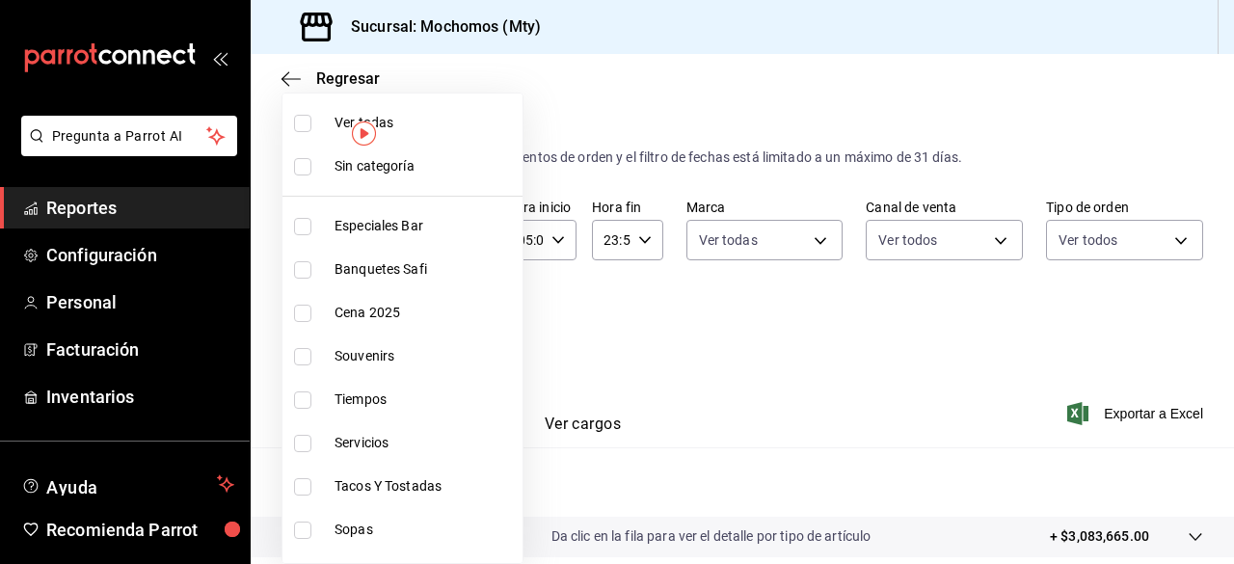
checkbox input "true"
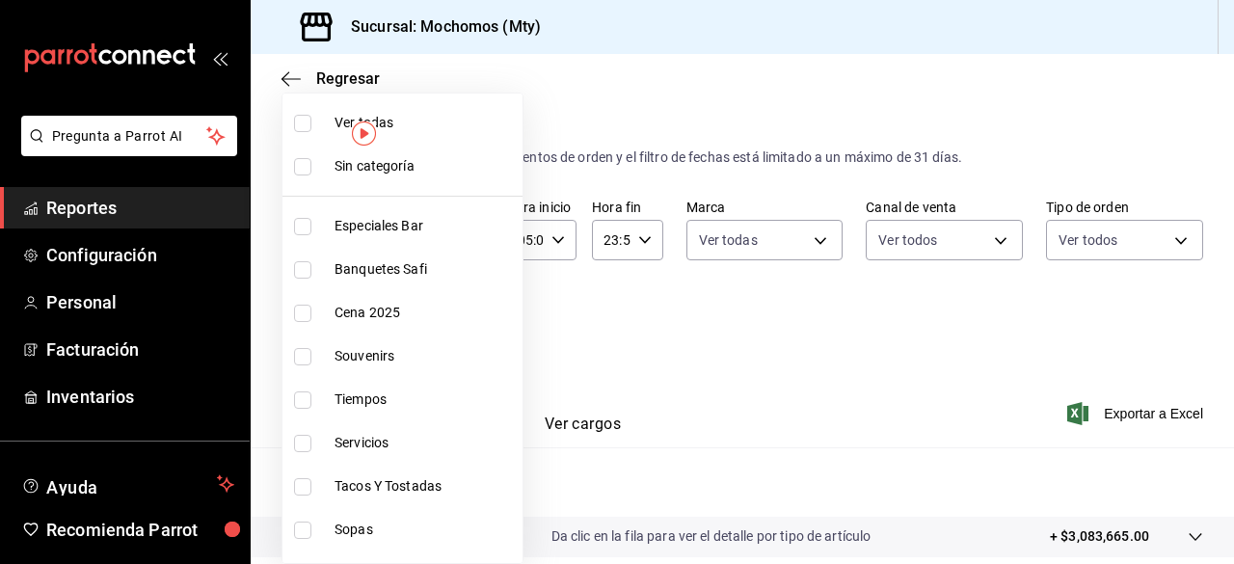
checkbox input "true"
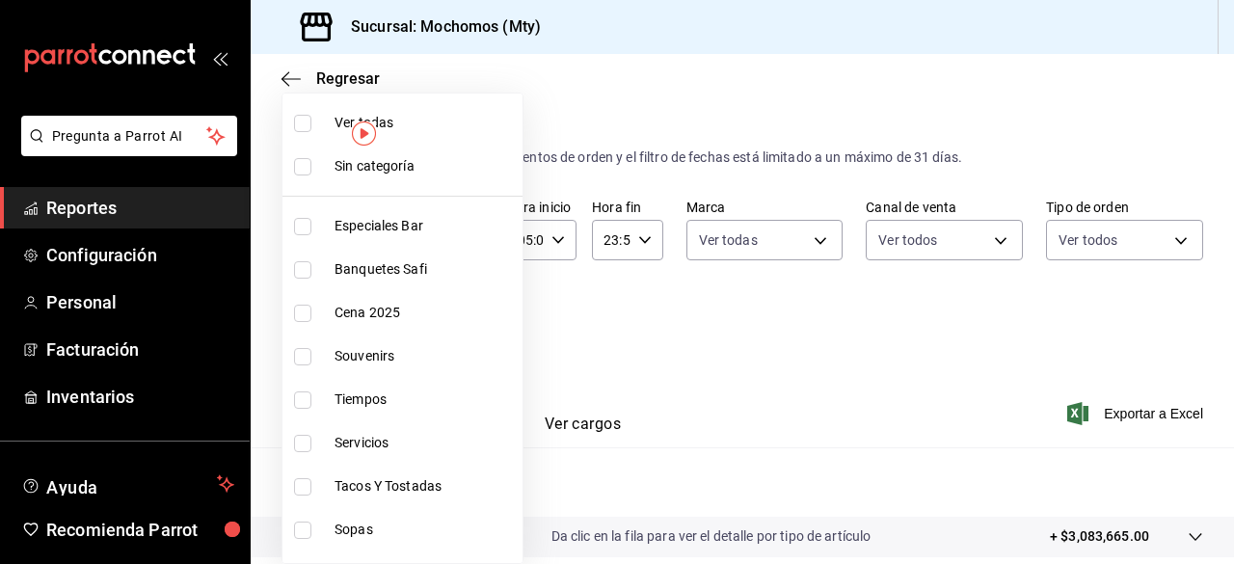
checkbox input "true"
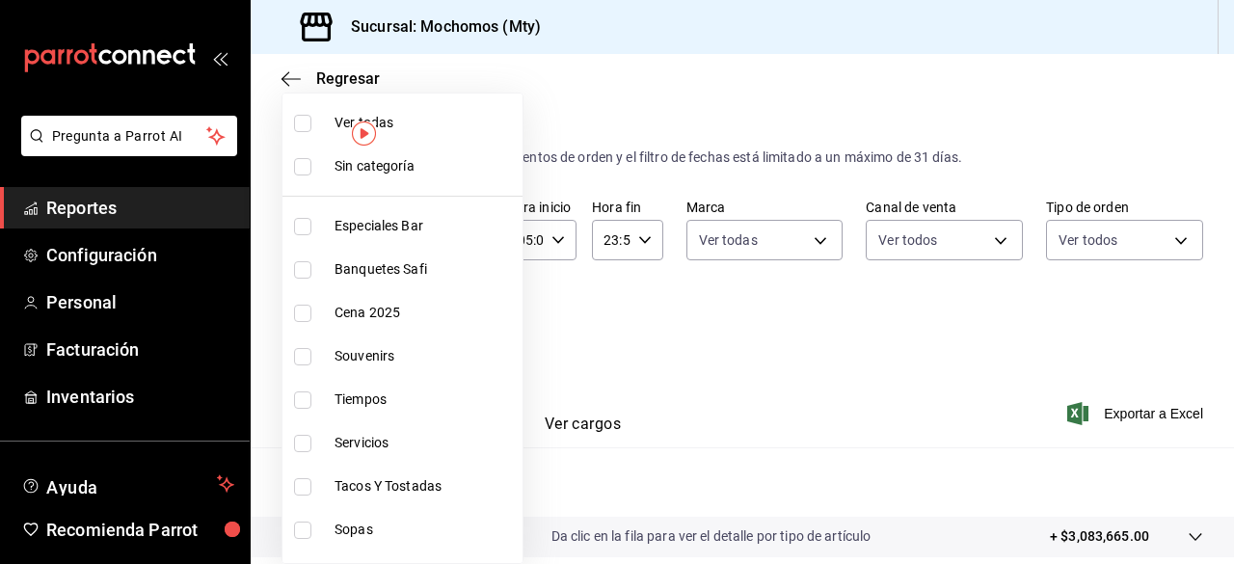
checkbox input "true"
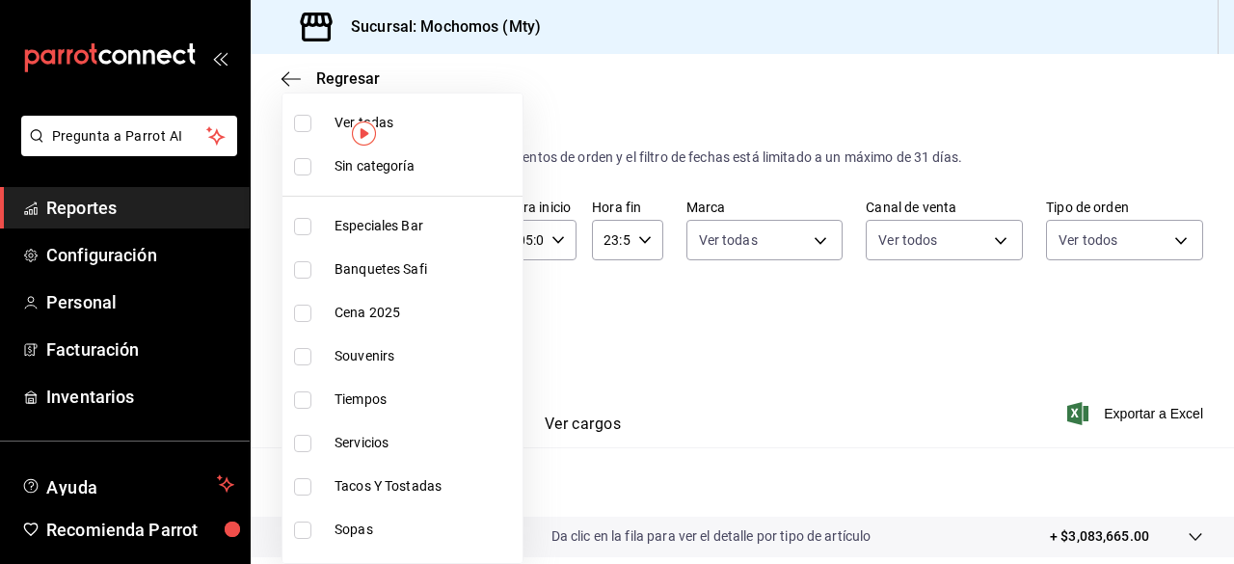
checkbox input "true"
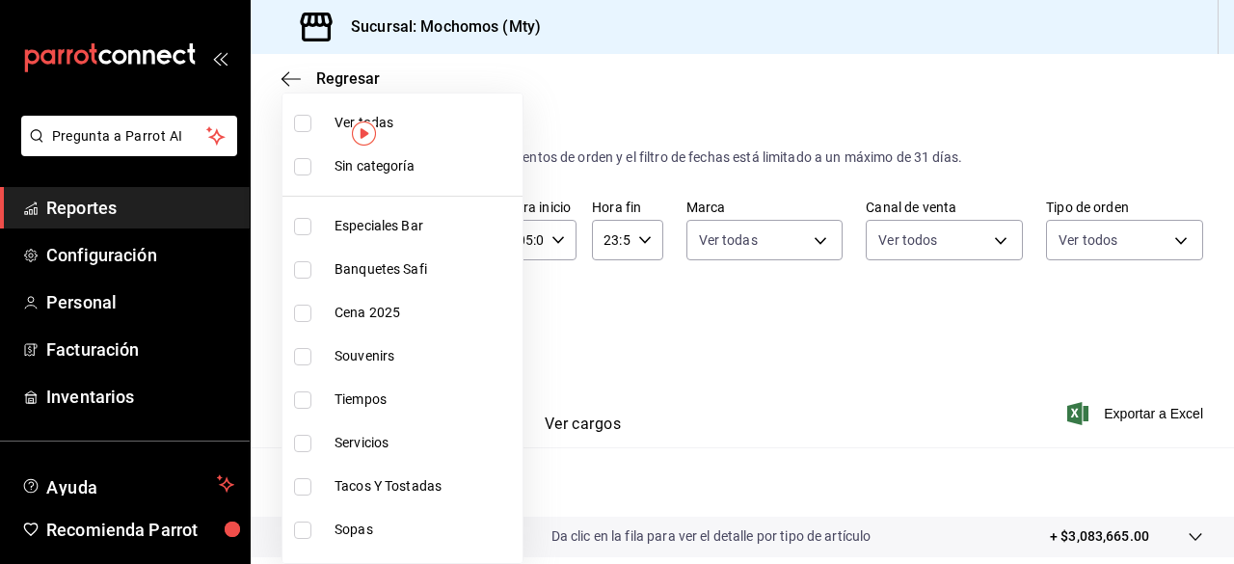
checkbox input "true"
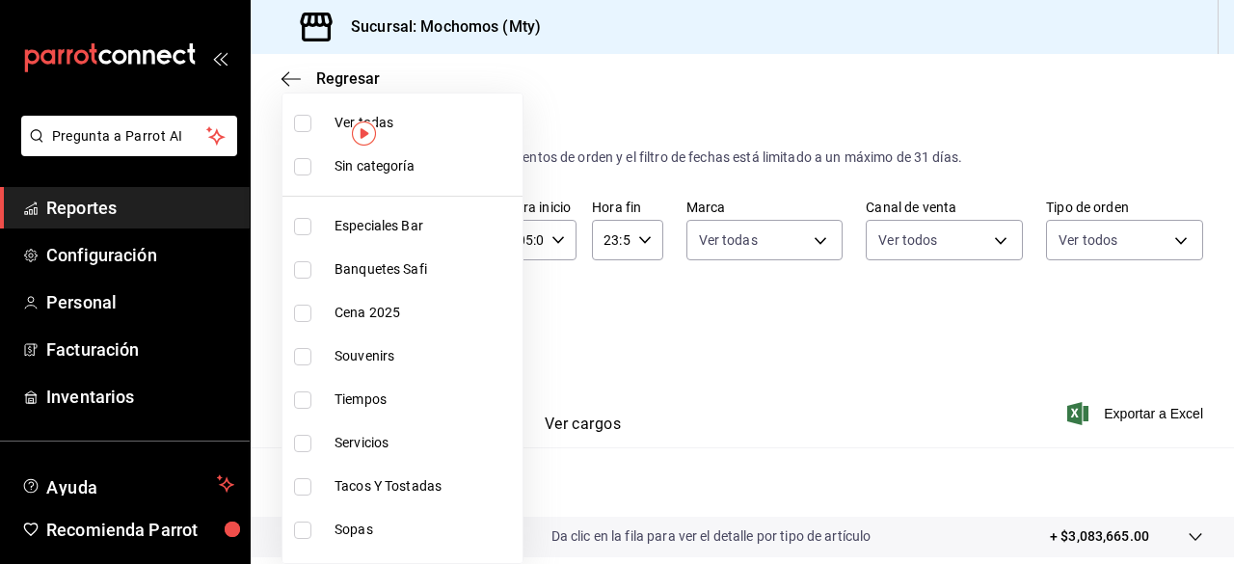
checkbox input "true"
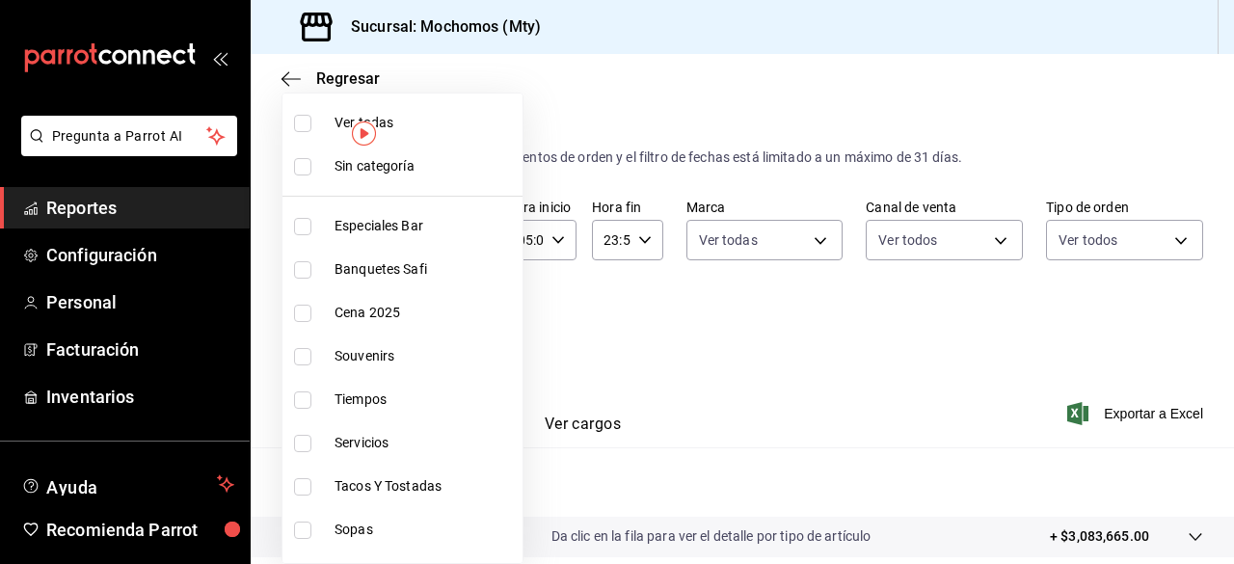
checkbox input "true"
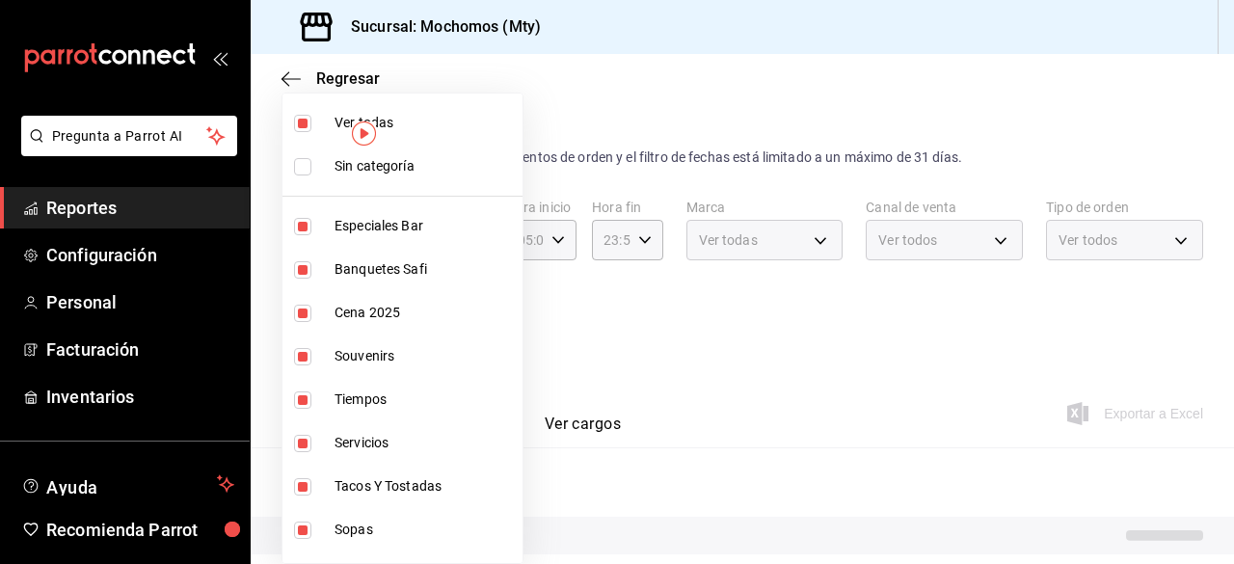
click at [305, 171] on input "checkbox" at bounding box center [302, 166] width 17 height 17
checkbox input "true"
click at [748, 360] on div at bounding box center [617, 282] width 1234 height 564
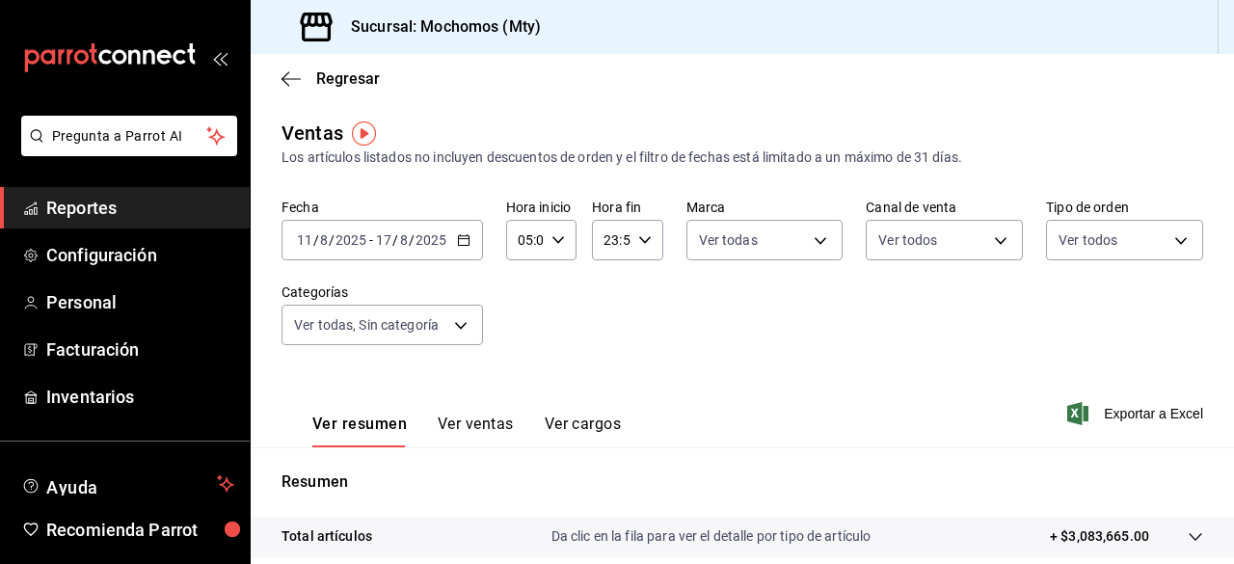
click at [1093, 414] on span "Exportar a Excel" at bounding box center [1137, 413] width 132 height 23
click at [104, 216] on span "Reportes" at bounding box center [140, 208] width 188 height 26
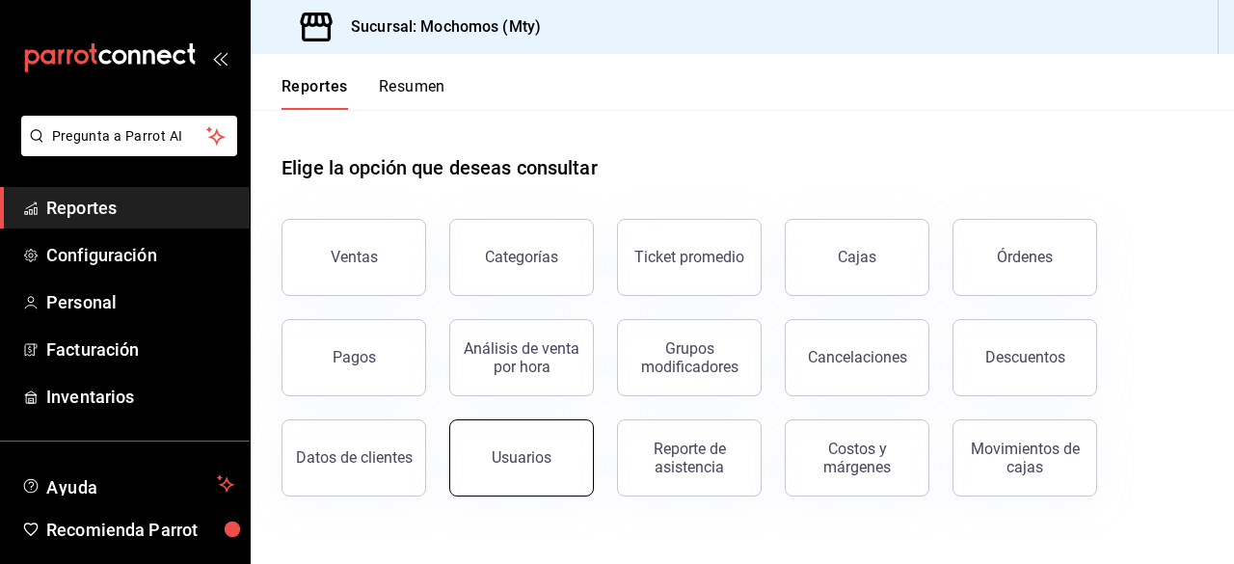
click at [526, 458] on div "Usuarios" at bounding box center [522, 457] width 60 height 18
click at [160, 213] on span "Reportes" at bounding box center [140, 208] width 188 height 26
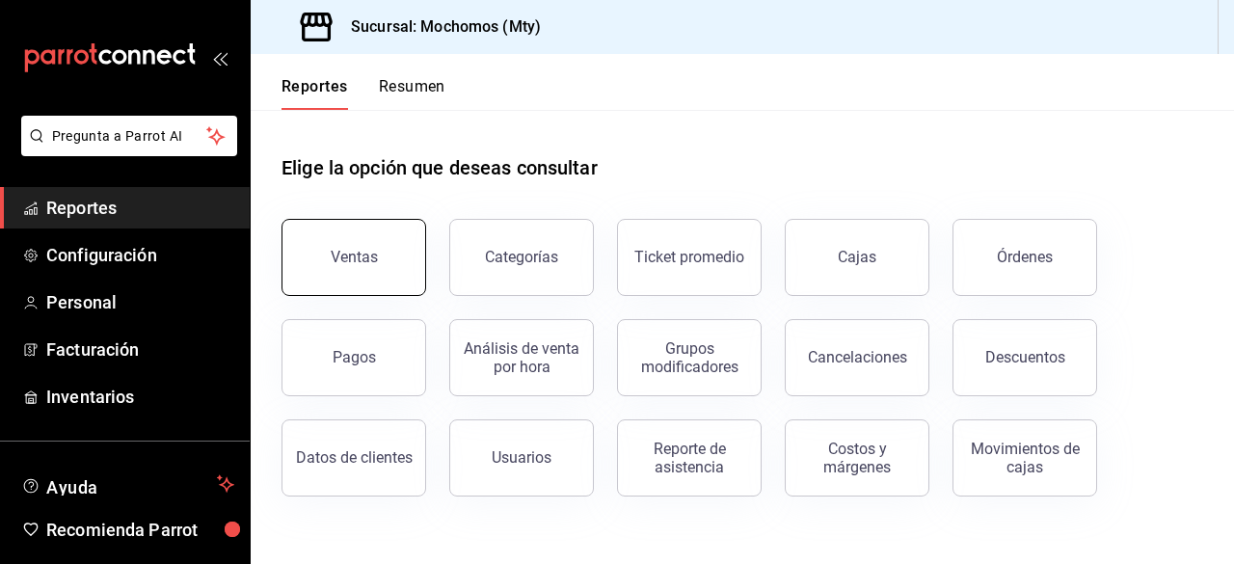
click at [314, 256] on button "Ventas" at bounding box center [354, 257] width 145 height 77
click at [314, 256] on html "Pregunta a Parrot AI Reportes Configuración Personal Facturación Inventarios Ay…" at bounding box center [617, 282] width 1234 height 564
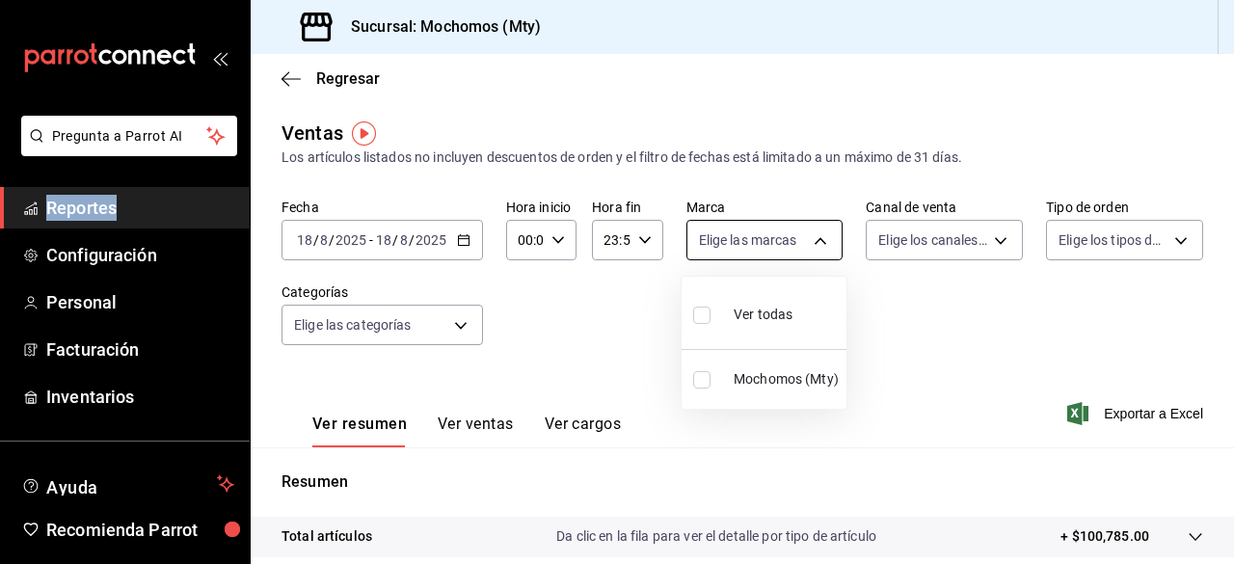
click at [816, 240] on body "Pregunta a Parrot AI Reportes Configuración Personal Facturación Inventarios Ay…" at bounding box center [617, 282] width 1234 height 564
click at [816, 240] on div at bounding box center [617, 282] width 1234 height 564
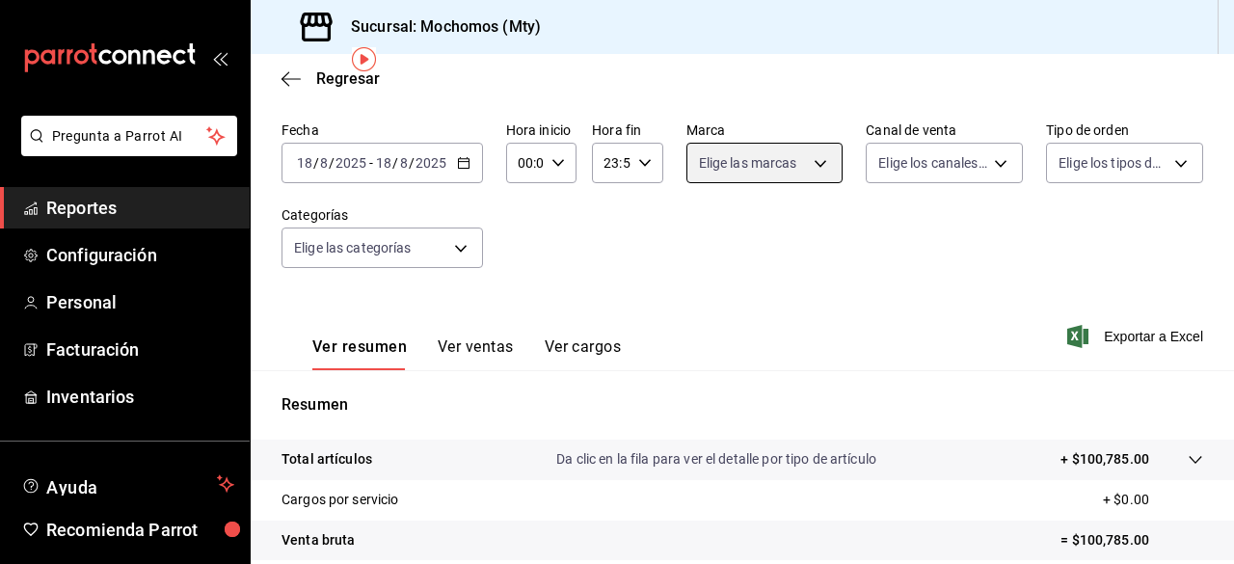
scroll to position [89, 0]
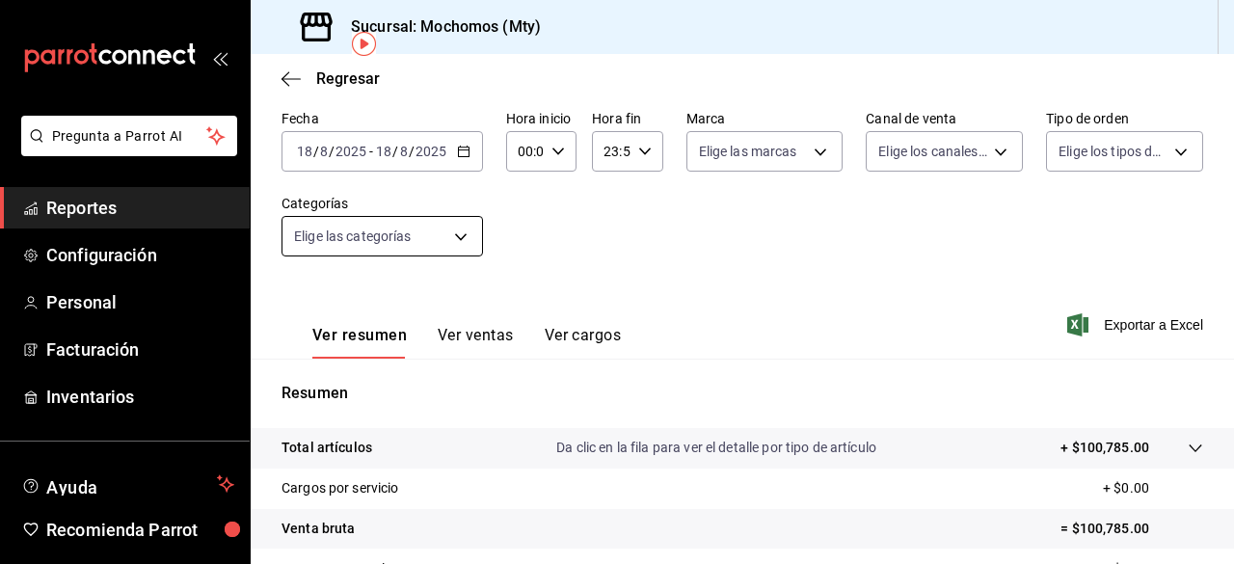
click at [460, 245] on body "Pregunta a Parrot AI Reportes Configuración Personal Facturación Inventarios Ay…" at bounding box center [617, 282] width 1234 height 564
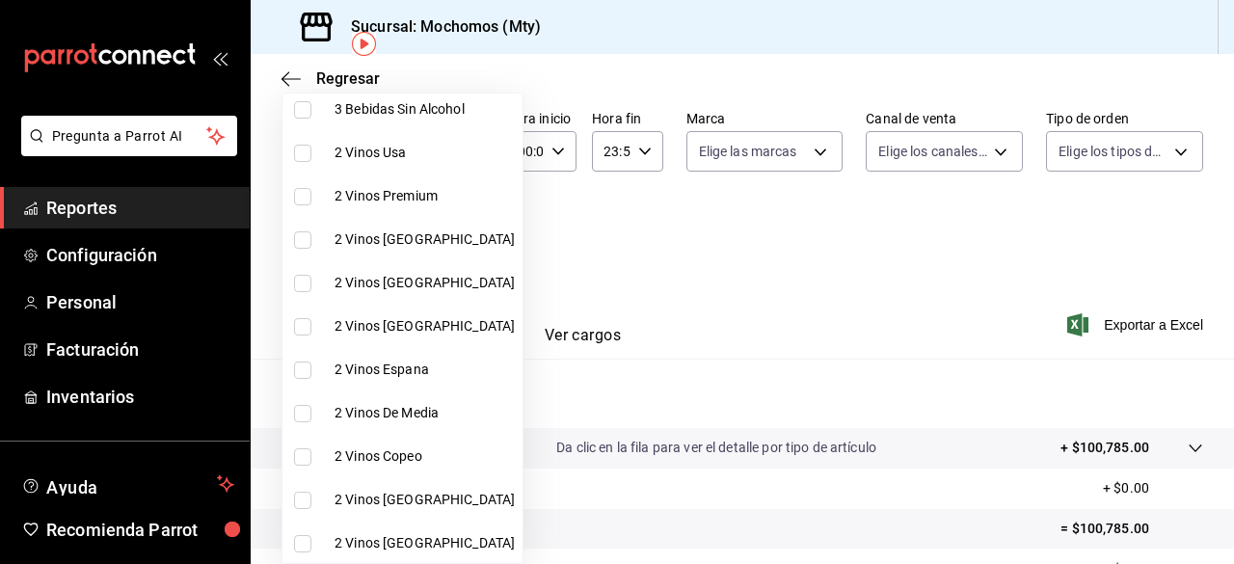
scroll to position [2808, 0]
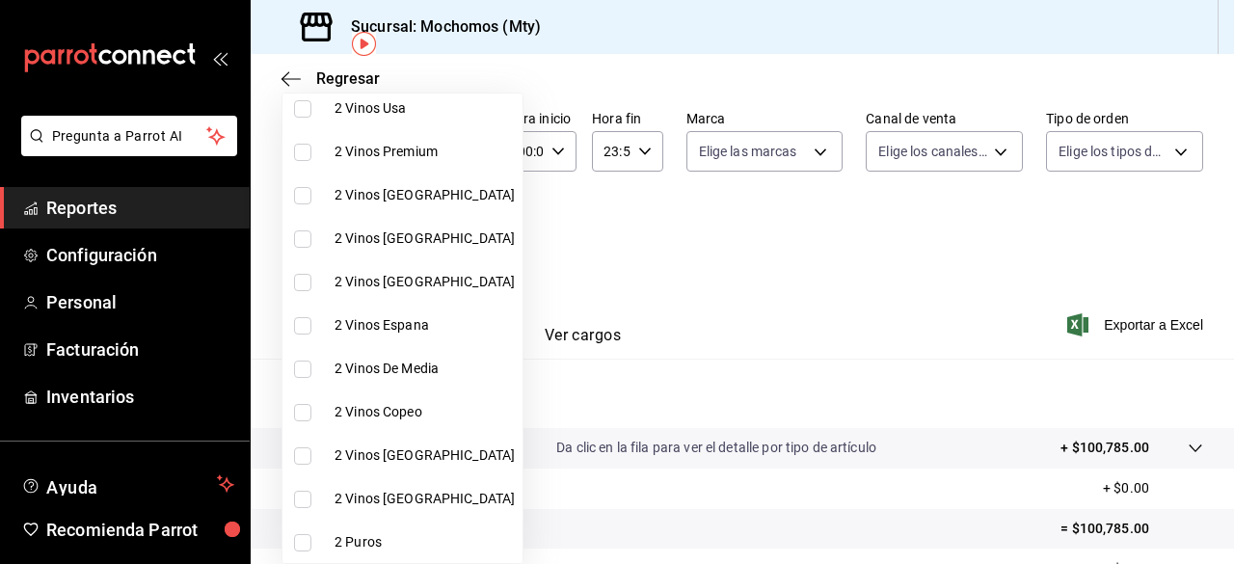
drag, startPoint x: 509, startPoint y: 506, endPoint x: 499, endPoint y: 510, distance: 10.4
click at [499, 510] on div "Ver todas Sin categoría Especiales Bar Banquetes Safi Cena 2025 Souvenirs Tiemp…" at bounding box center [617, 282] width 1234 height 564
click at [859, 240] on div at bounding box center [617, 282] width 1234 height 564
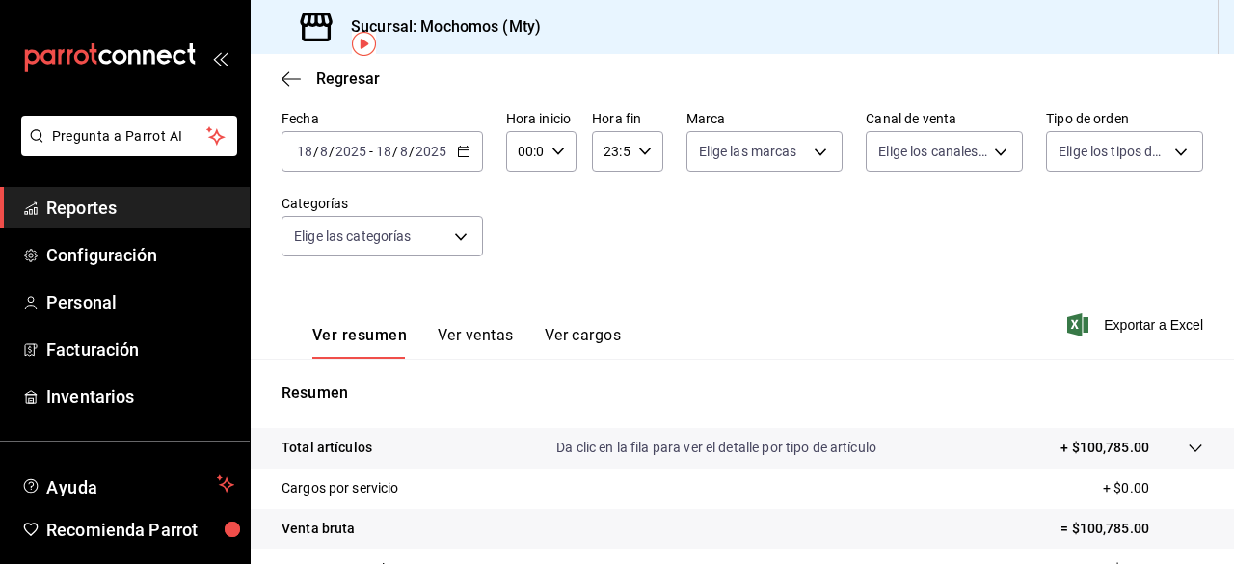
click at [468, 331] on button "Ver ventas" at bounding box center [476, 342] width 76 height 33
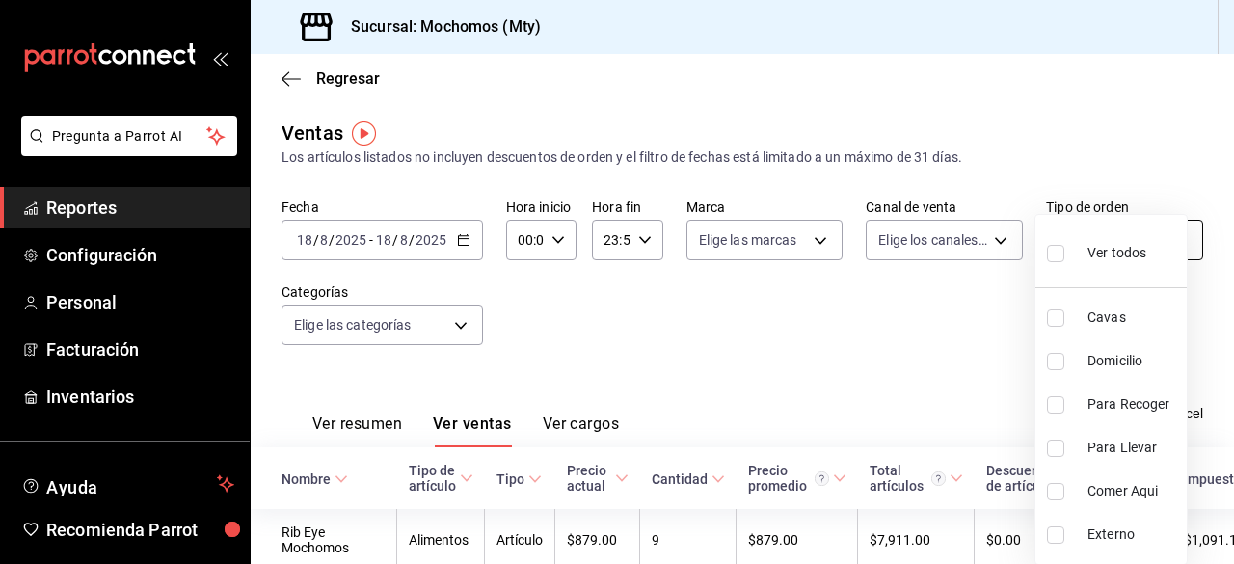
click at [1169, 246] on body "Pregunta a Parrot AI Reportes Configuración Personal Facturación Inventarios Ay…" at bounding box center [617, 282] width 1234 height 564
click at [989, 242] on div at bounding box center [617, 282] width 1234 height 564
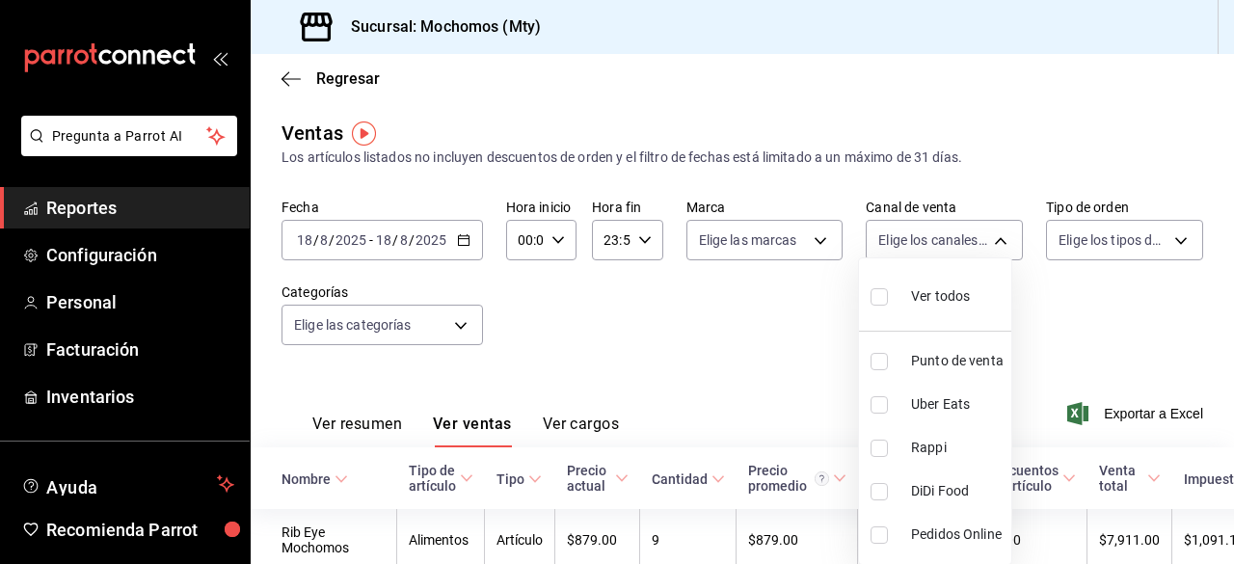
click at [989, 242] on body "Pregunta a Parrot AI Reportes Configuración Personal Facturación Inventarios Ay…" at bounding box center [617, 282] width 1234 height 564
click at [798, 238] on div at bounding box center [617, 282] width 1234 height 564
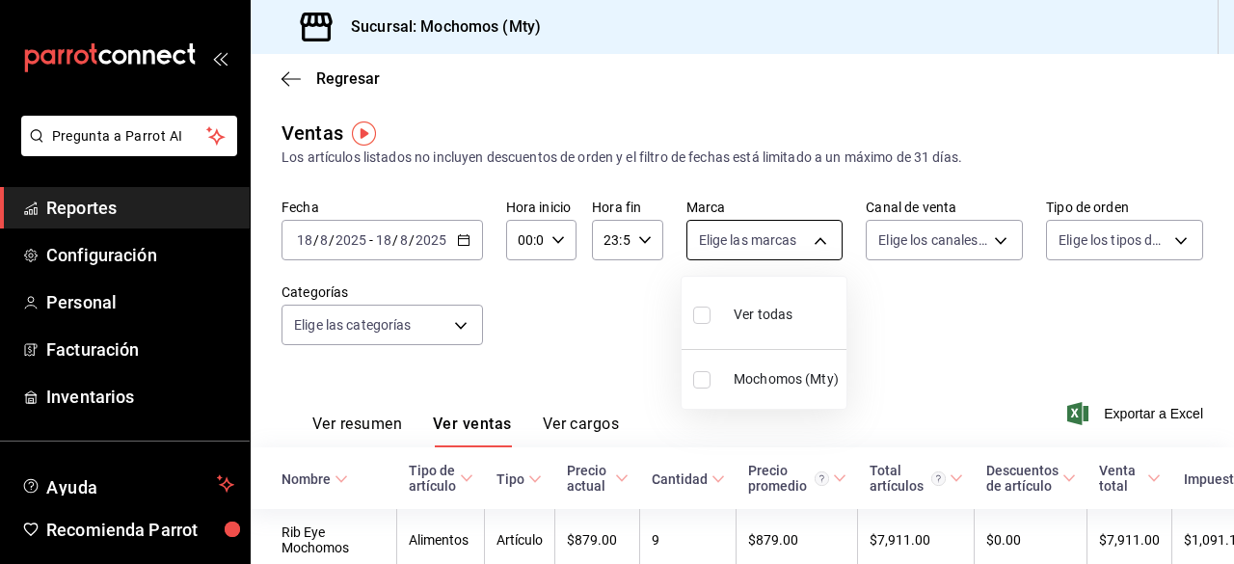
click at [806, 241] on body "Pregunta a Parrot AI Reportes Configuración Personal Facturación Inventarios Ay…" at bounding box center [617, 282] width 1234 height 564
click at [650, 240] on div at bounding box center [617, 282] width 1234 height 564
click at [650, 240] on div "23:59 Hora fin" at bounding box center [627, 240] width 70 height 40
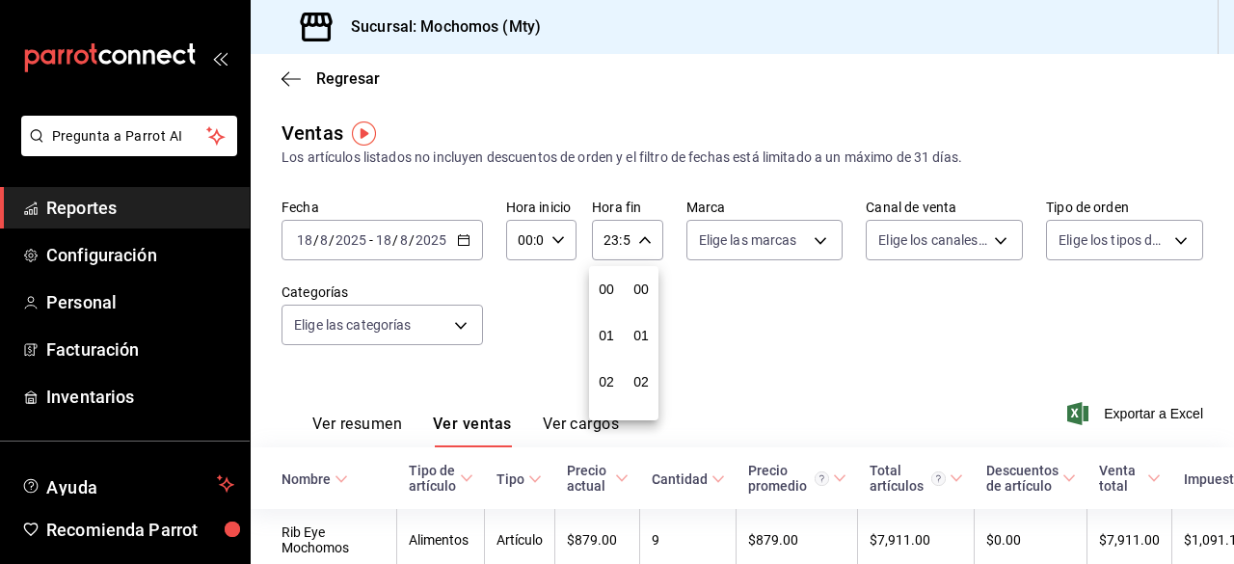
scroll to position [2623, 0]
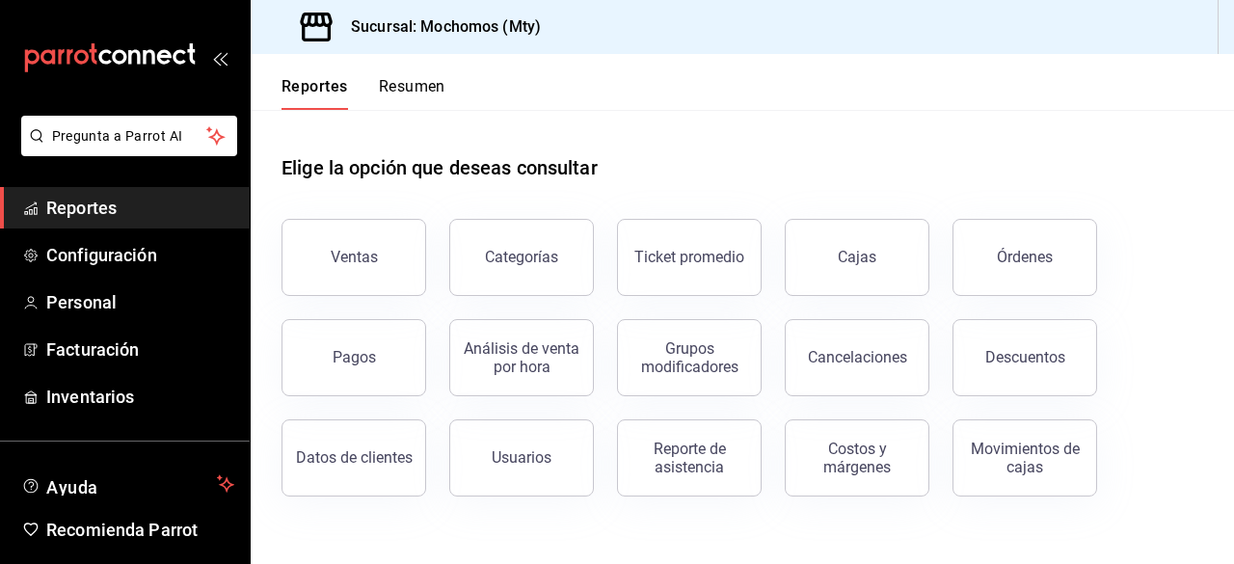
click at [89, 207] on span "Reportes" at bounding box center [140, 208] width 188 height 26
click at [357, 248] on button "Ventas" at bounding box center [354, 257] width 145 height 77
